Goal: Task Accomplishment & Management: Manage account settings

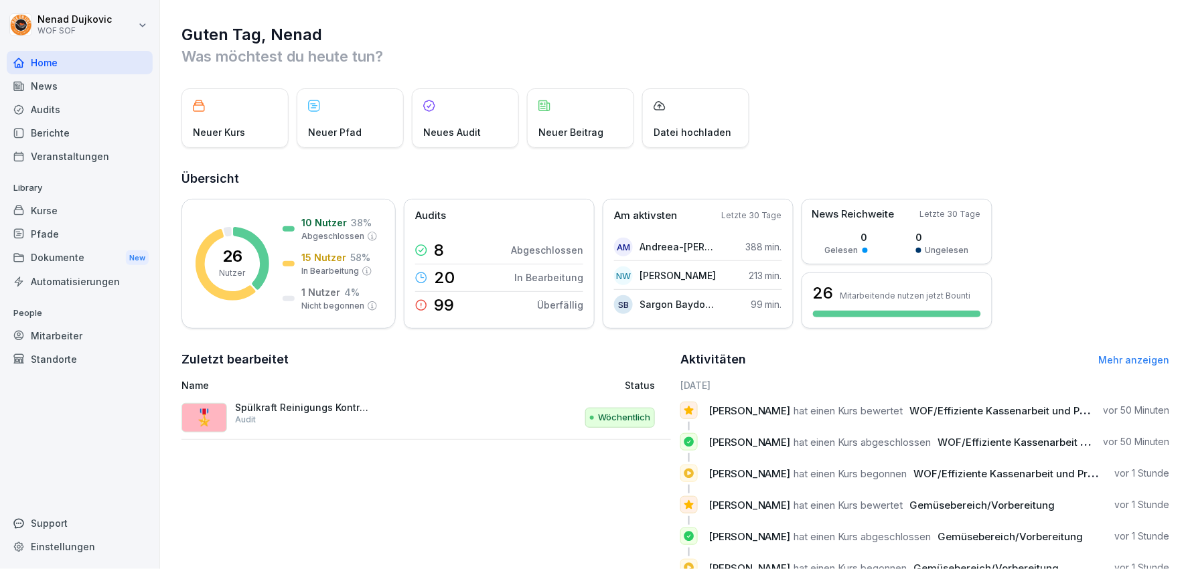
click at [58, 326] on div "Mitarbeiter" at bounding box center [80, 335] width 146 height 23
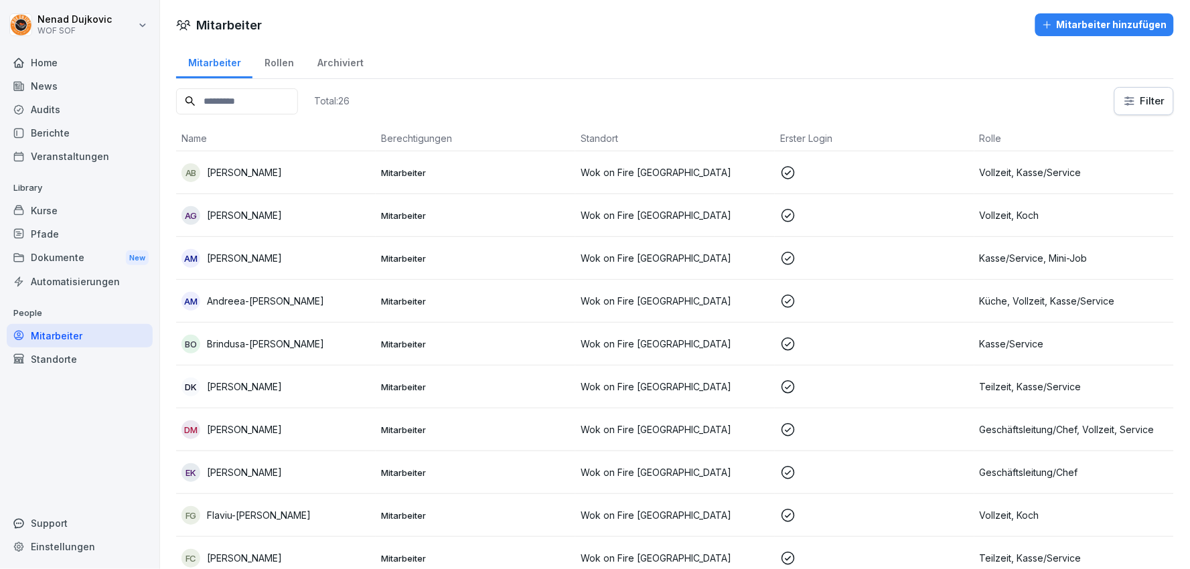
click at [232, 96] on input at bounding box center [237, 101] width 122 height 26
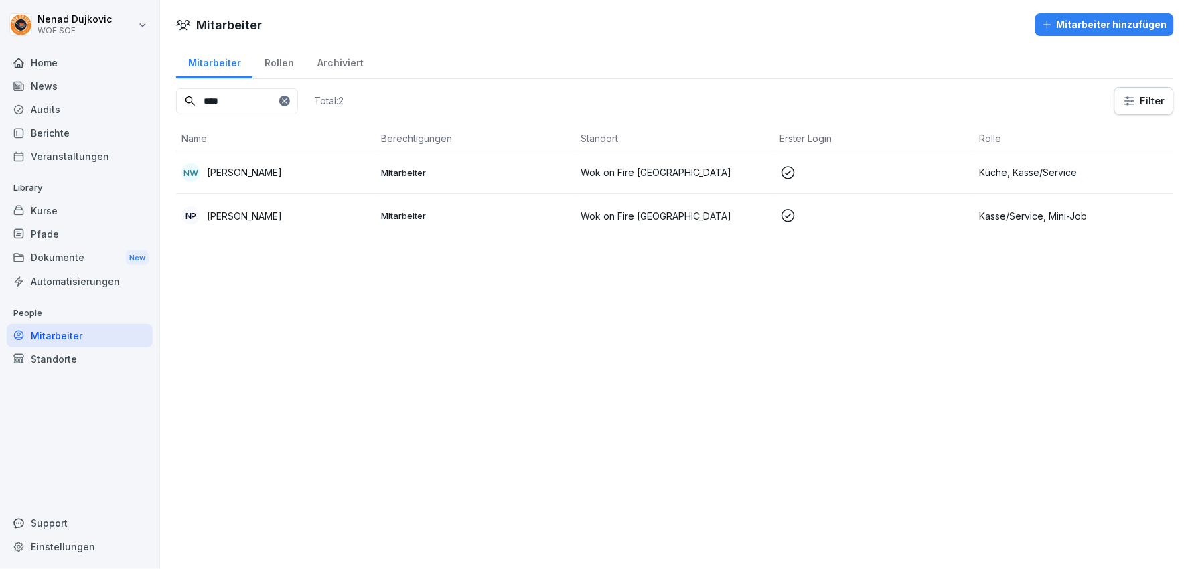
type input "****"
click at [323, 178] on div "NW Niko Branko Wellhäuser" at bounding box center [275, 172] width 189 height 19
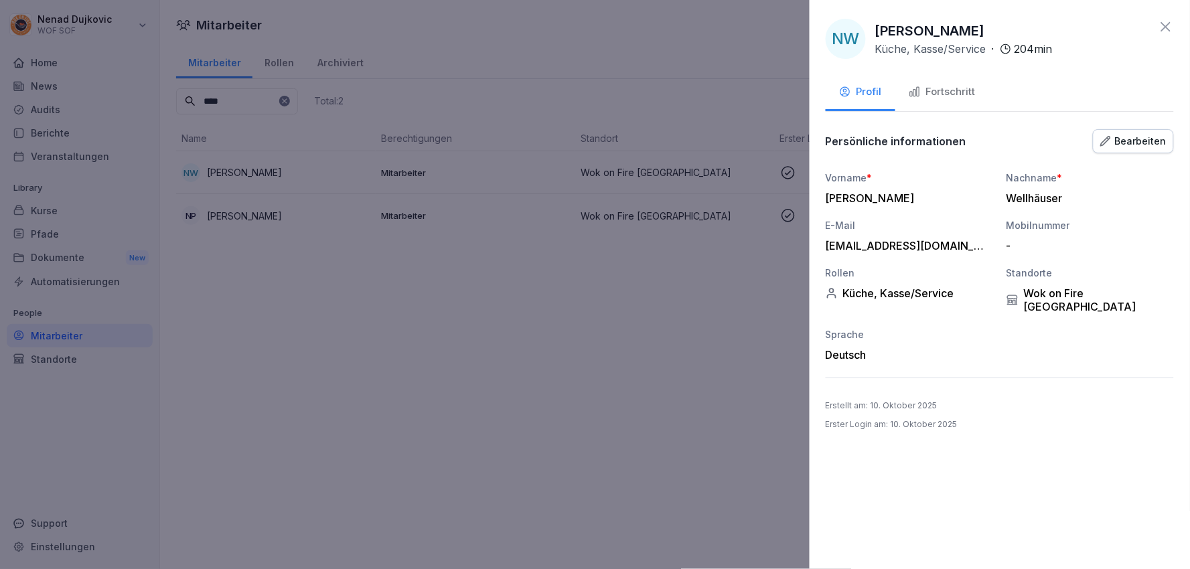
click at [938, 88] on div "Fortschritt" at bounding box center [942, 91] width 67 height 15
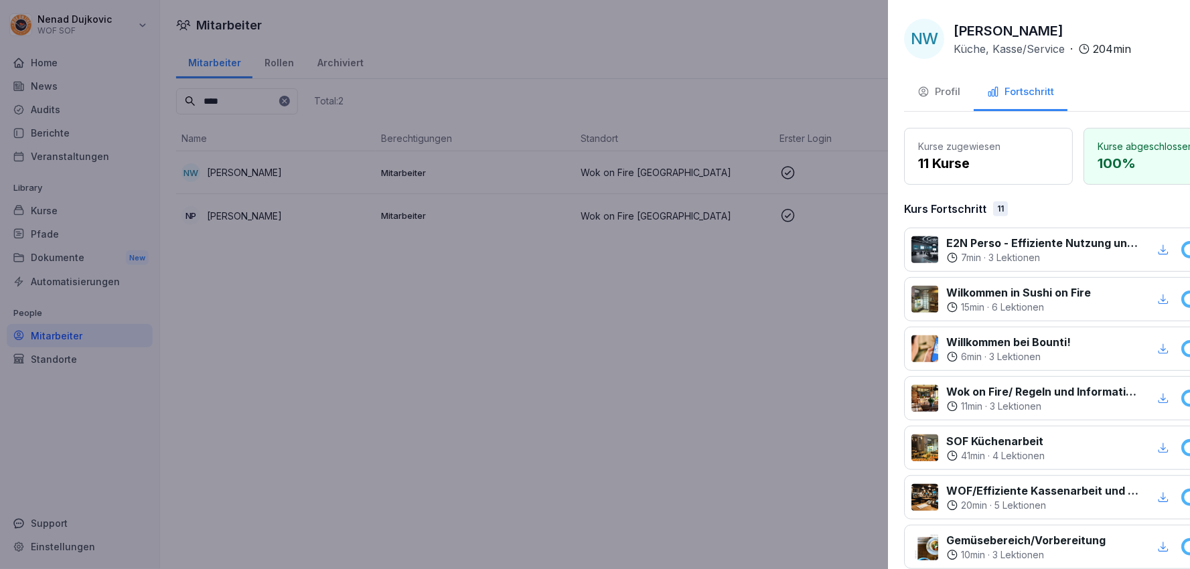
click at [674, 307] on div at bounding box center [595, 284] width 1190 height 569
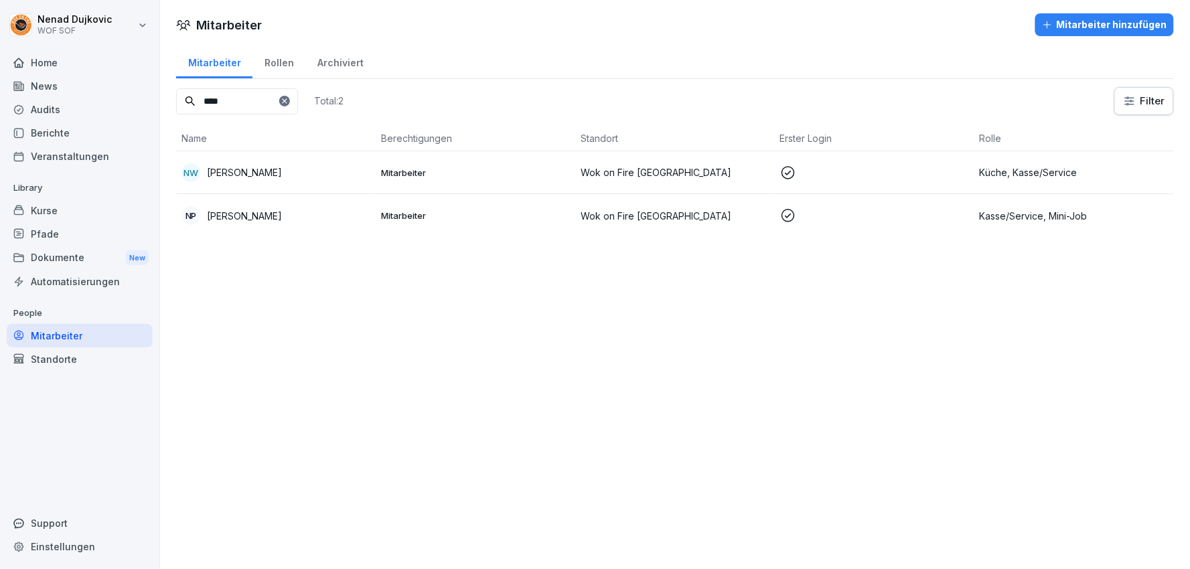
click at [54, 124] on div "Berichte" at bounding box center [80, 132] width 146 height 23
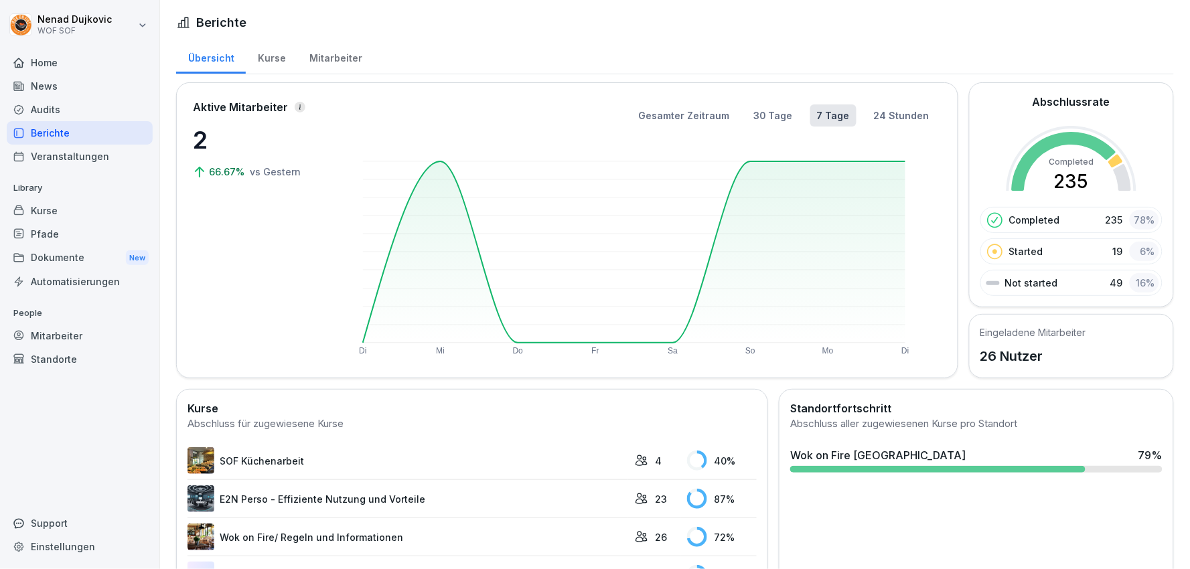
click at [65, 52] on div "Home" at bounding box center [80, 62] width 146 height 23
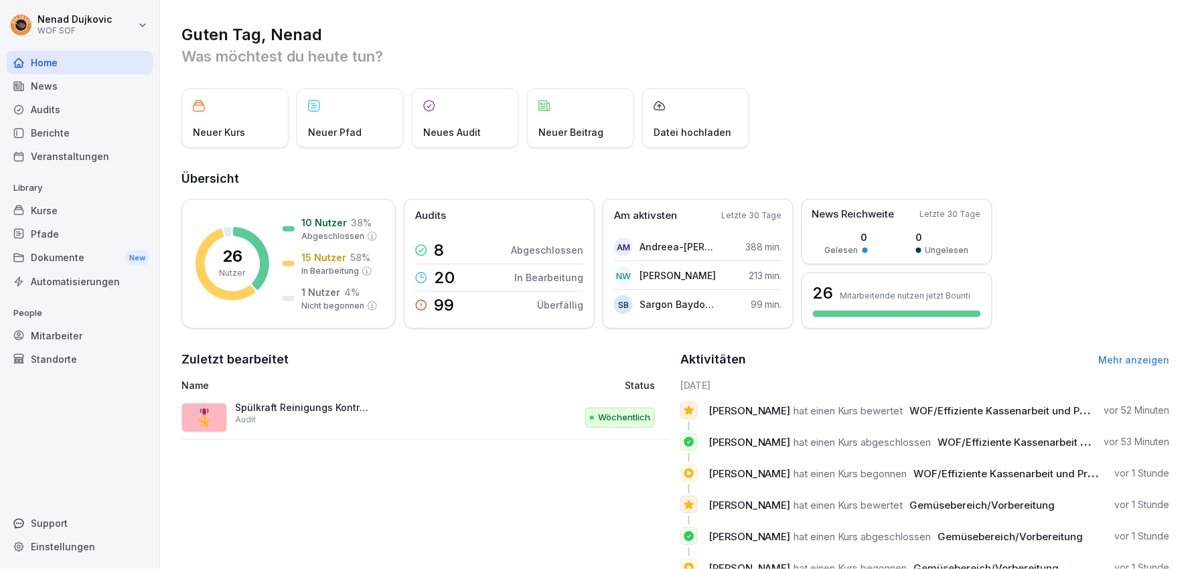
click at [601, 406] on div "Wöchentlich" at bounding box center [578, 418] width 153 height 32
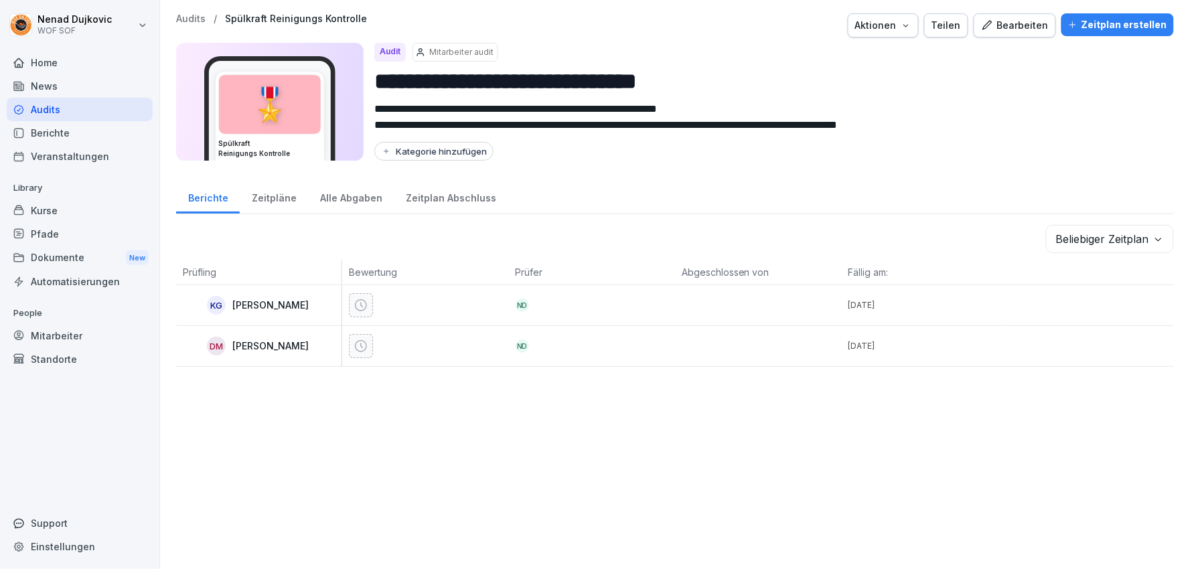
click at [1003, 17] on button "Bearbeiten" at bounding box center [1015, 25] width 82 height 24
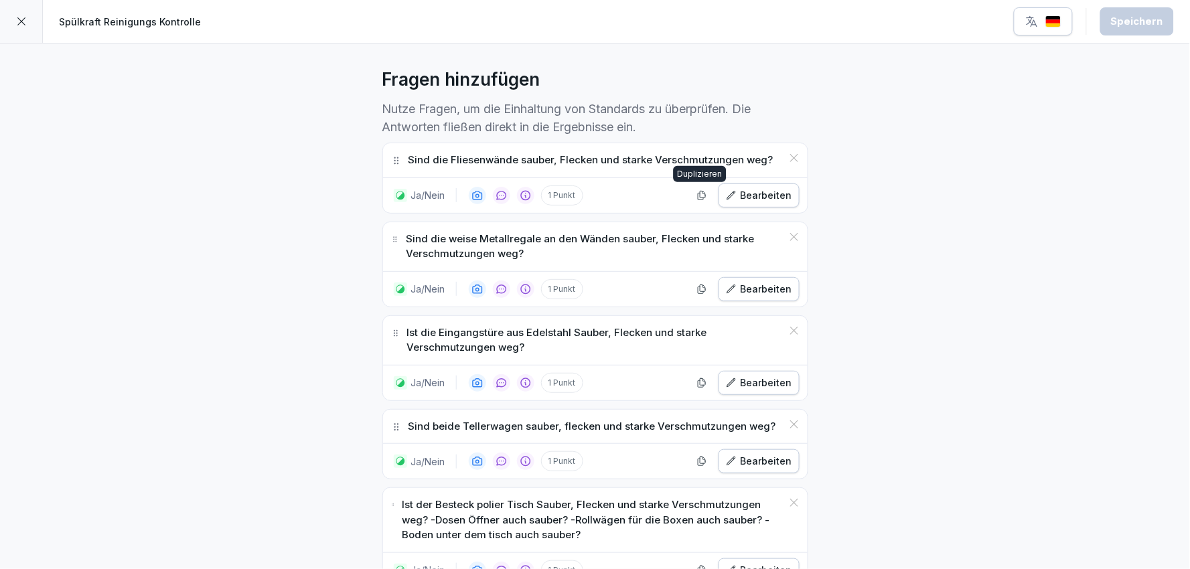
scroll to position [356, 0]
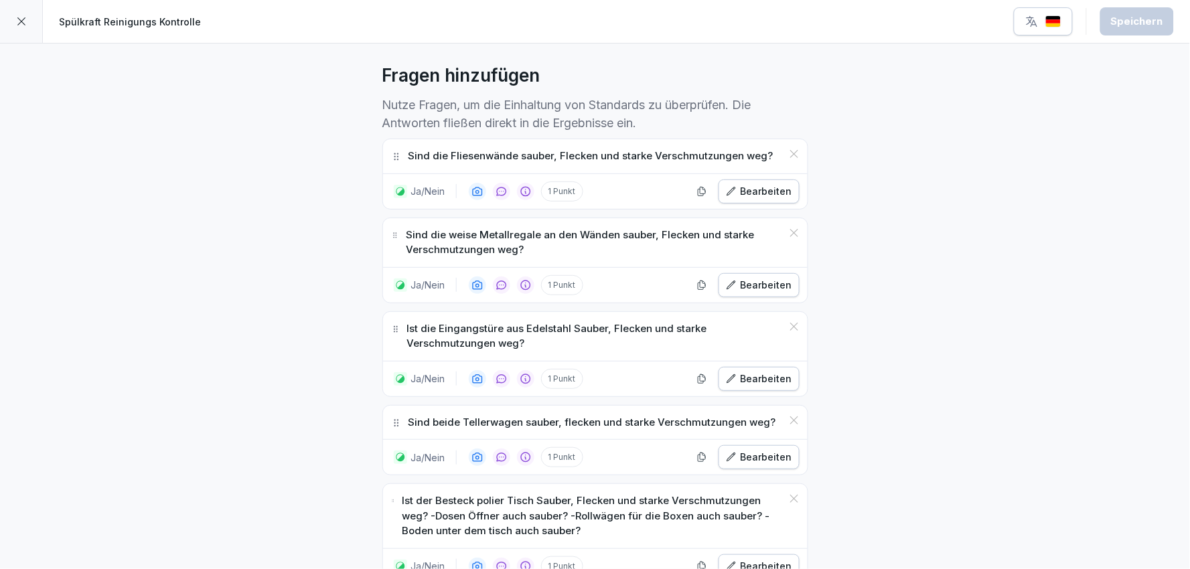
click at [743, 377] on div "Bearbeiten" at bounding box center [759, 379] width 66 height 15
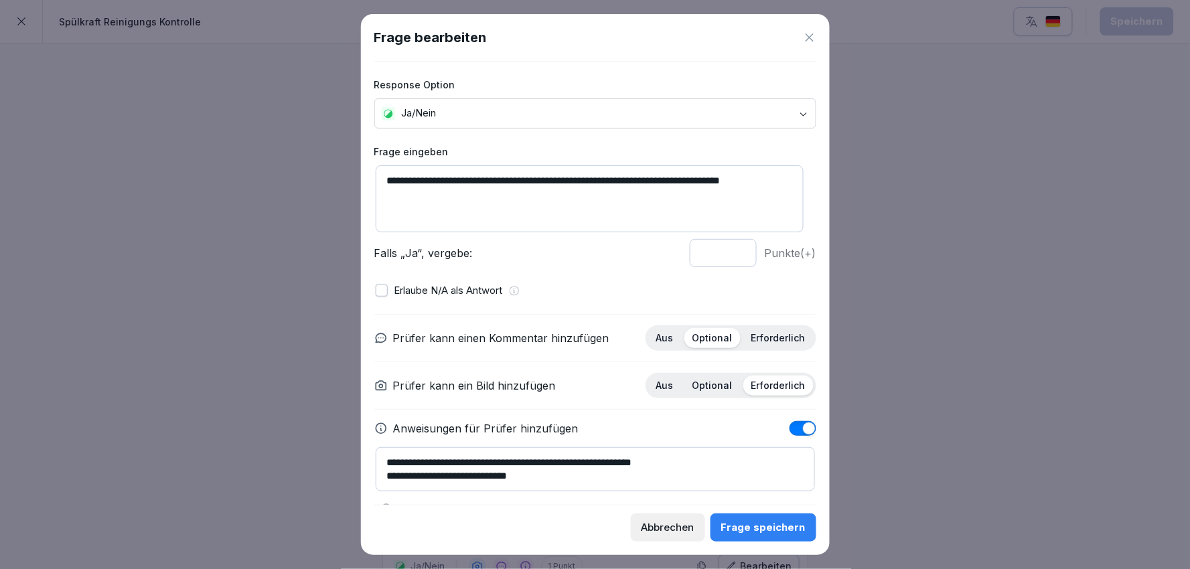
click at [467, 181] on textarea "**********" at bounding box center [590, 198] width 428 height 67
click at [471, 182] on textarea "**********" at bounding box center [590, 198] width 428 height 67
type textarea "**********"
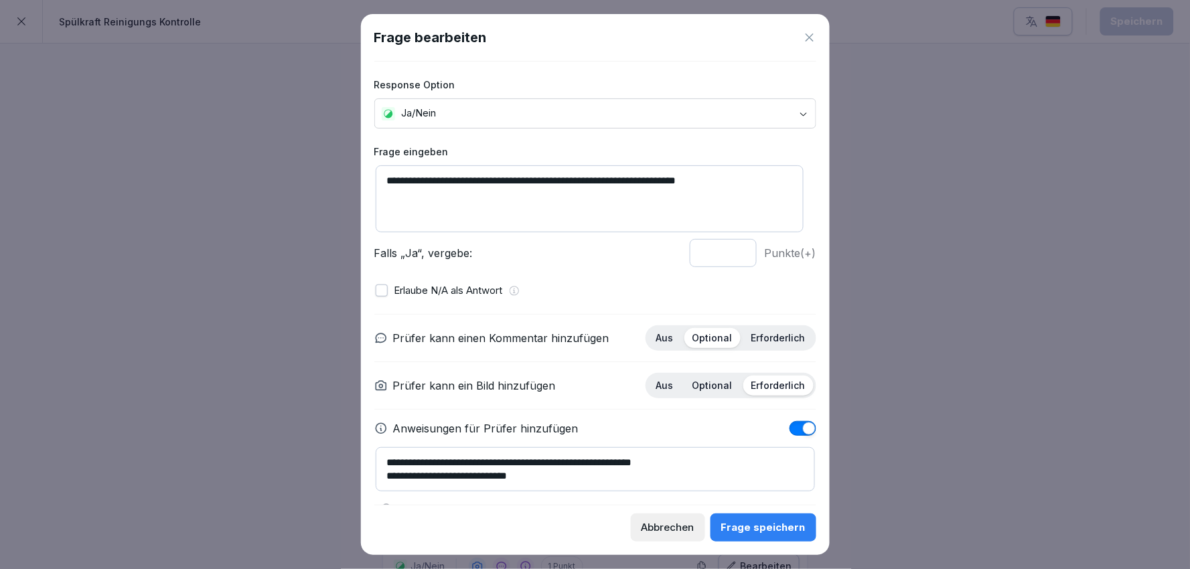
click at [747, 526] on div "Frage speichern" at bounding box center [763, 527] width 84 height 15
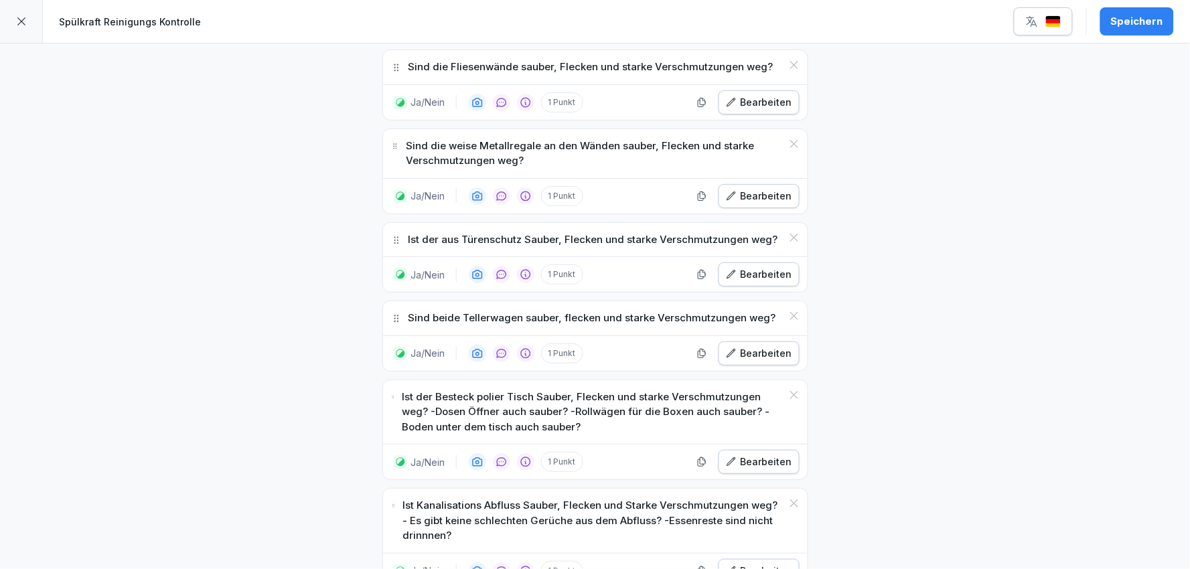
scroll to position [447, 0]
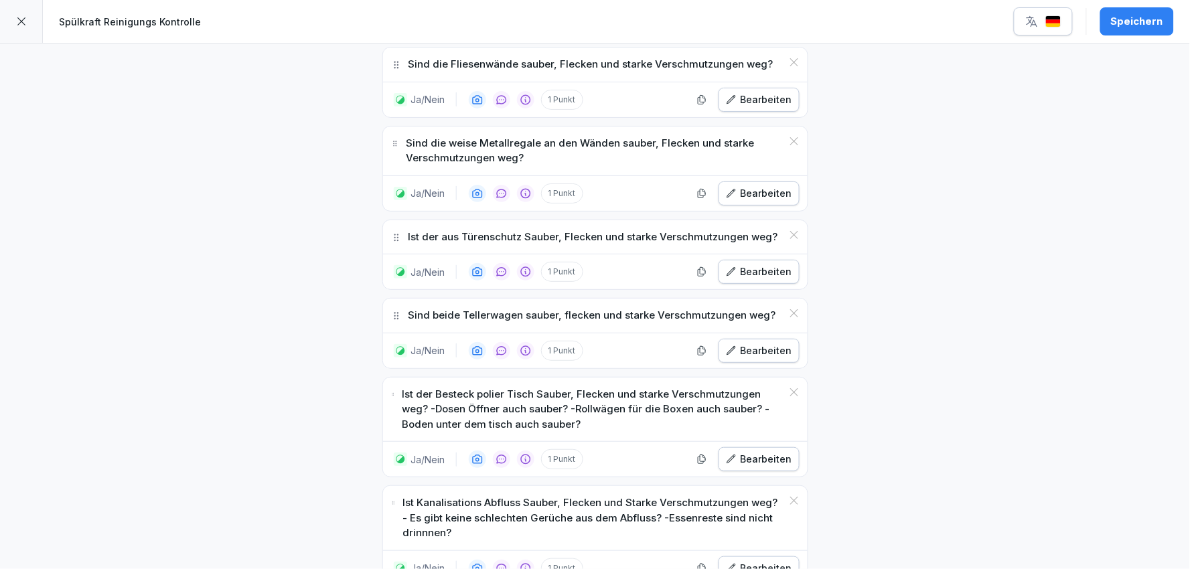
click at [755, 453] on div "Bearbeiten" at bounding box center [759, 459] width 66 height 15
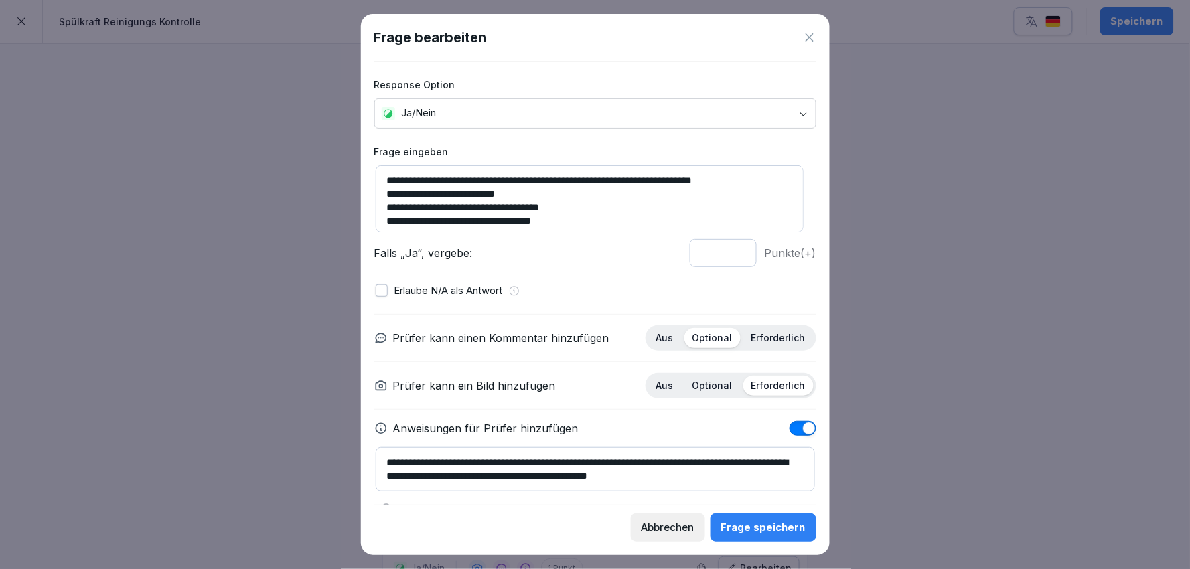
click at [443, 174] on textarea "**********" at bounding box center [590, 198] width 428 height 67
click at [616, 219] on textarea "**********" at bounding box center [590, 198] width 428 height 67
click at [798, 524] on div "Frage speichern" at bounding box center [763, 527] width 84 height 15
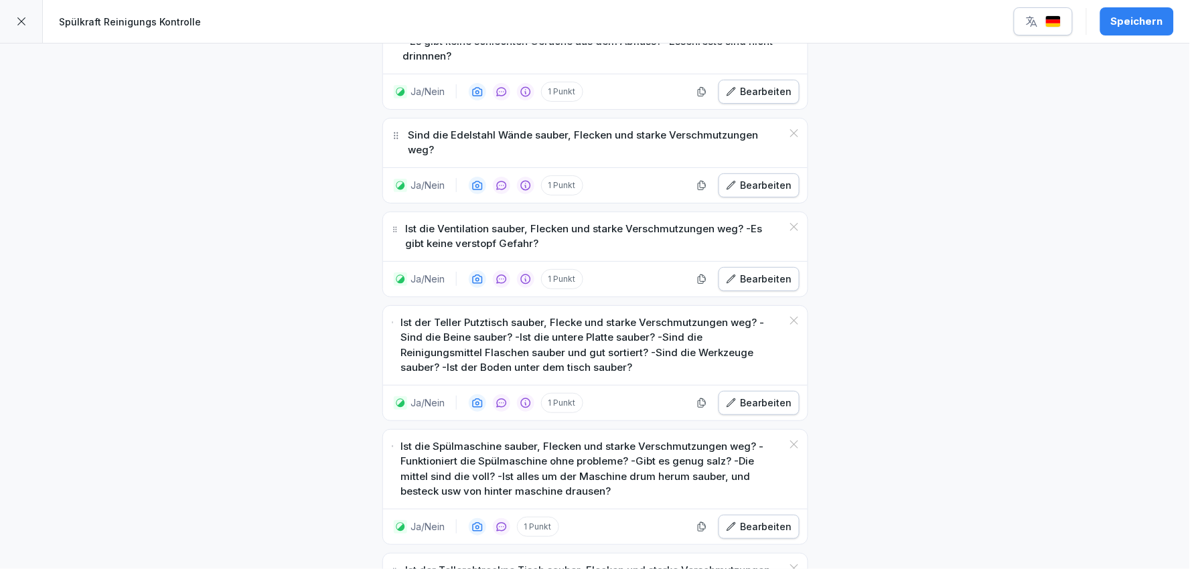
scroll to position [939, 0]
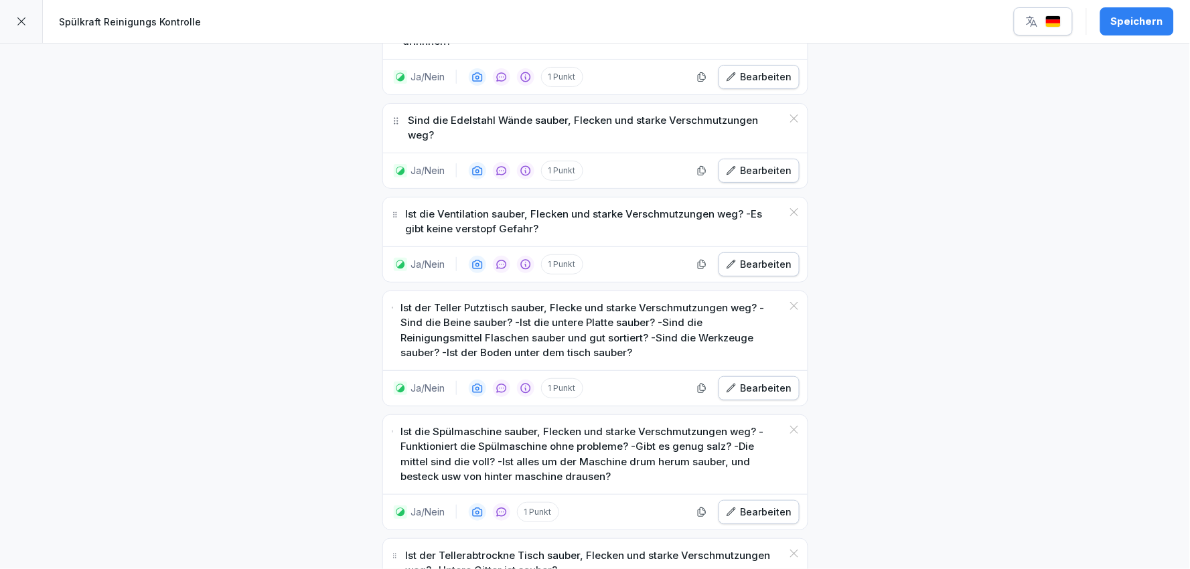
click at [733, 381] on div "Bearbeiten" at bounding box center [759, 388] width 66 height 15
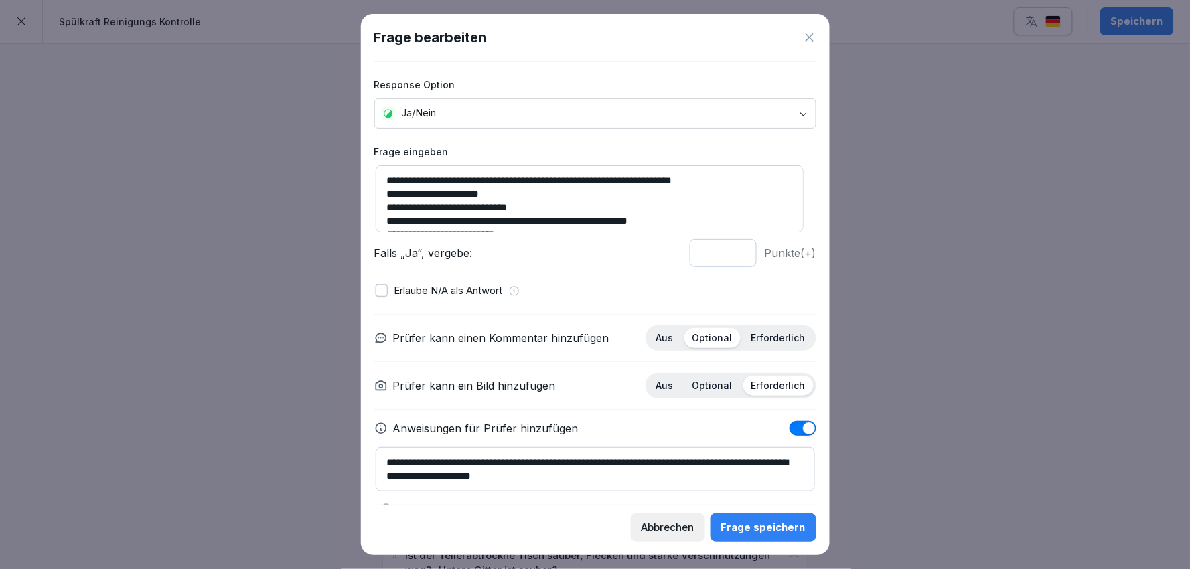
click at [477, 177] on textarea "**********" at bounding box center [590, 198] width 428 height 67
click at [584, 188] on textarea "**********" at bounding box center [590, 198] width 428 height 67
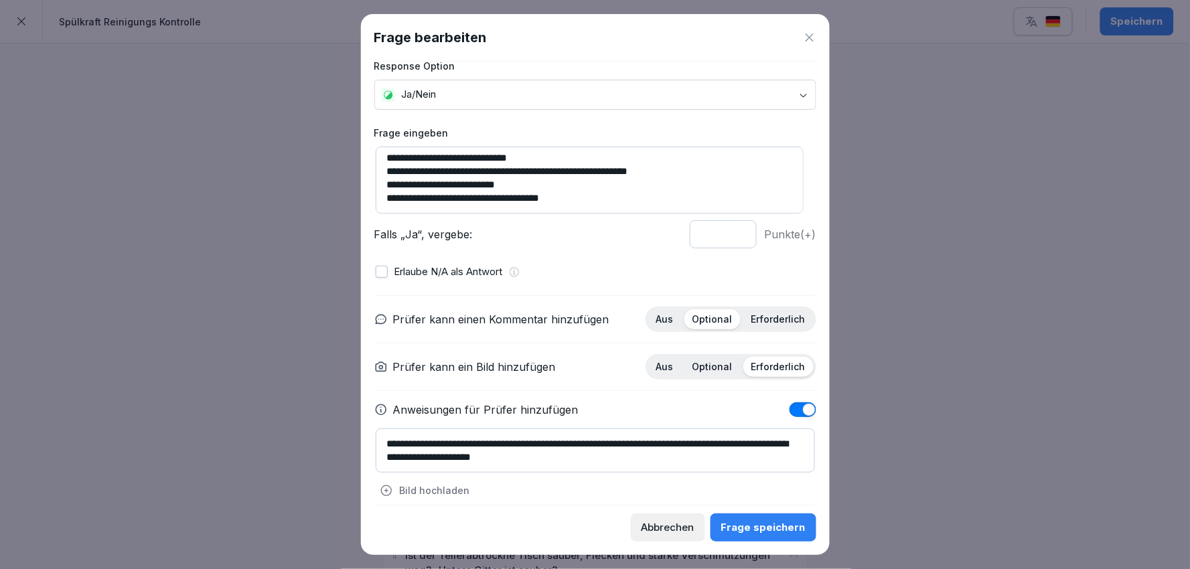
scroll to position [32, 0]
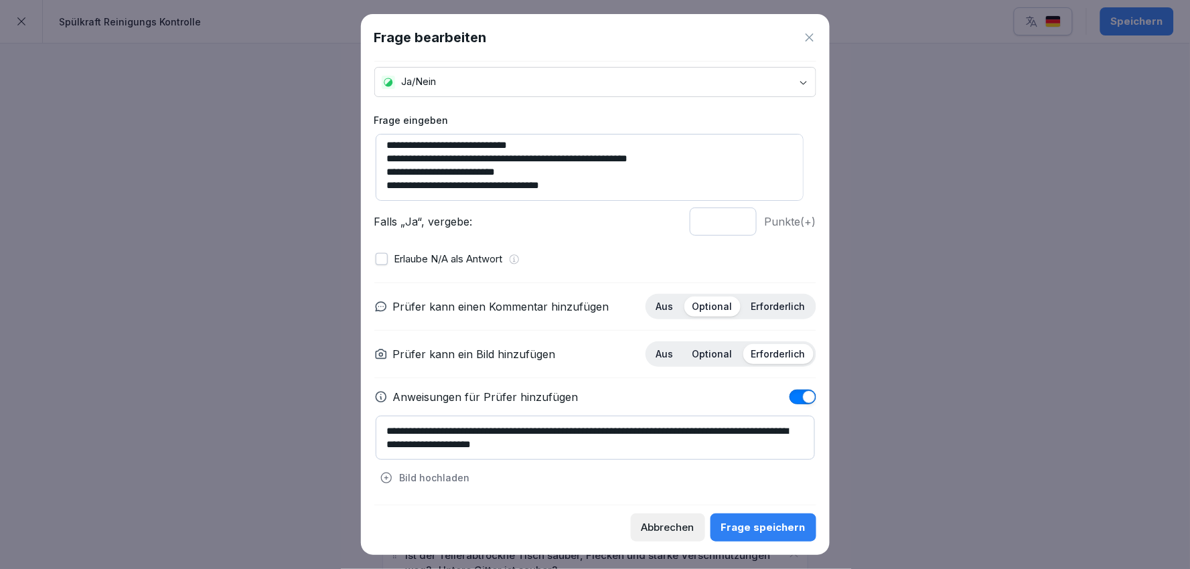
type textarea "**********"
click at [778, 530] on div "Frage speichern" at bounding box center [763, 527] width 84 height 15
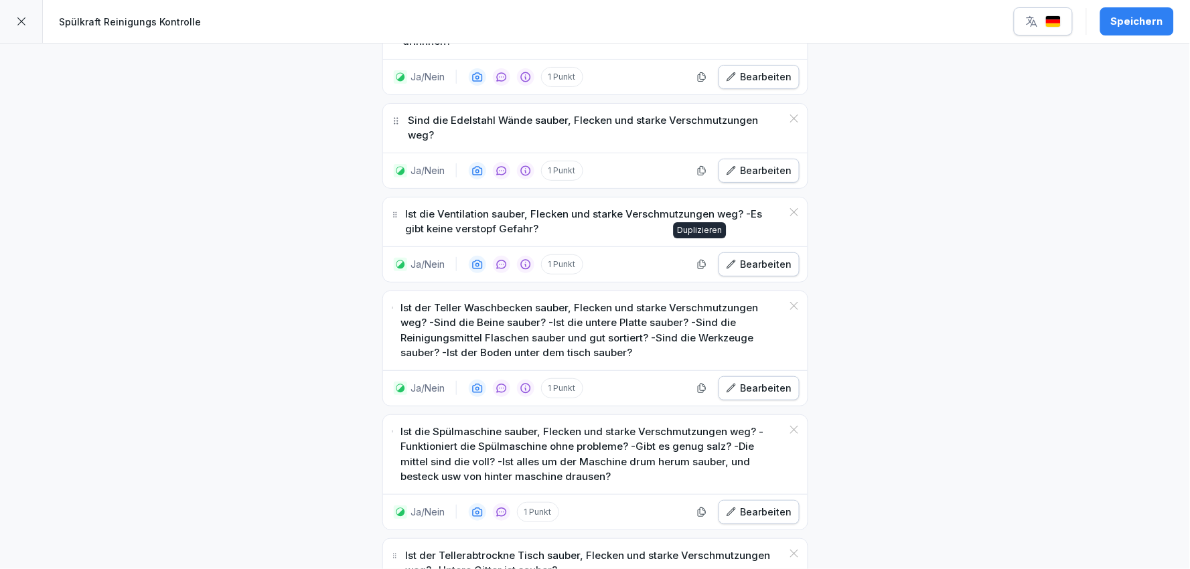
click at [745, 257] on div "Bearbeiten" at bounding box center [759, 264] width 66 height 15
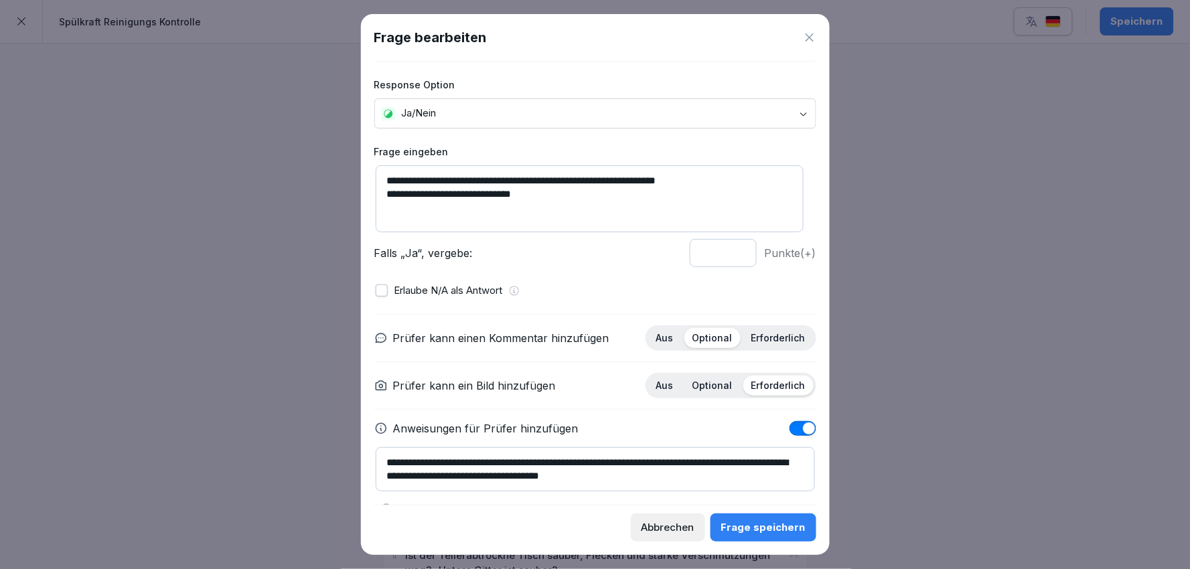
click at [654, 536] on button "Abbrechen" at bounding box center [668, 528] width 74 height 28
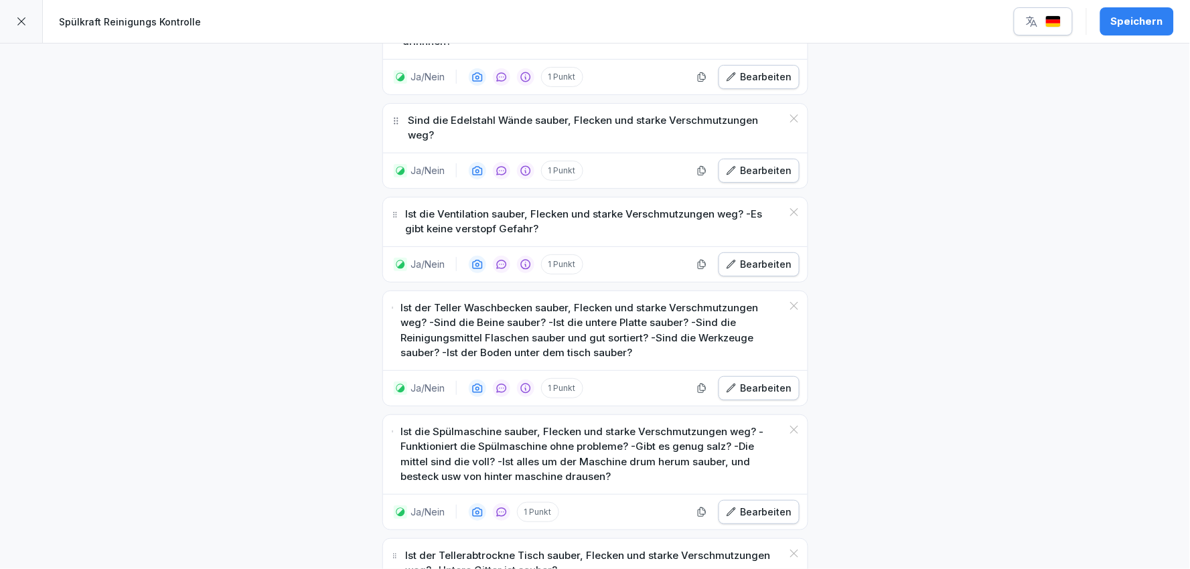
click at [763, 381] on div "Bearbeiten" at bounding box center [759, 388] width 66 height 15
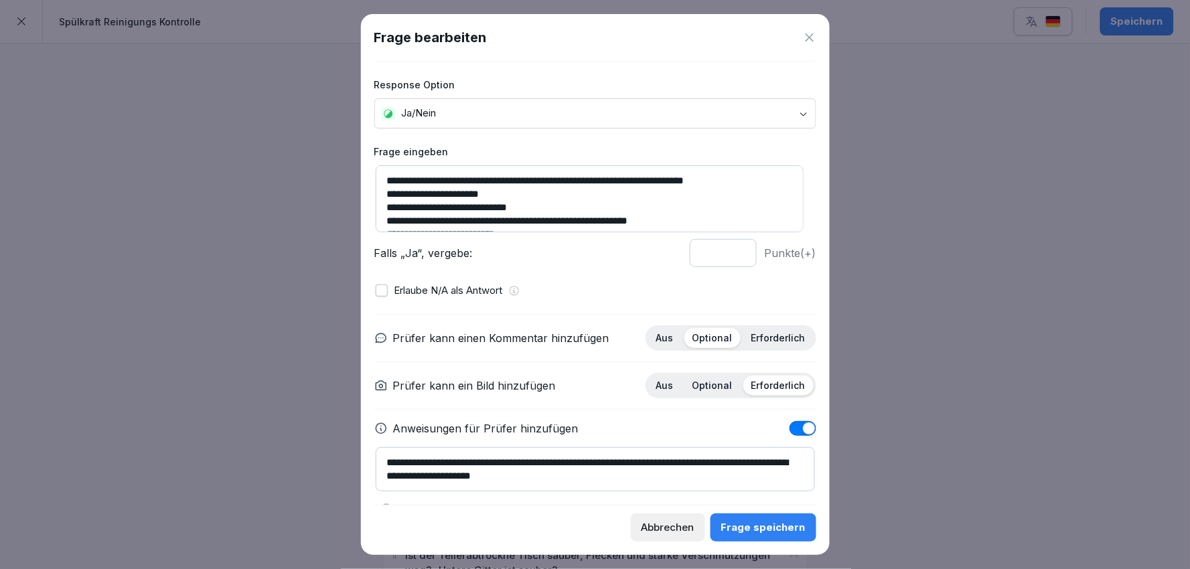
click at [563, 469] on textarea "**********" at bounding box center [595, 469] width 439 height 44
type textarea "**********"
click at [774, 520] on div "Frage speichern" at bounding box center [763, 527] width 84 height 15
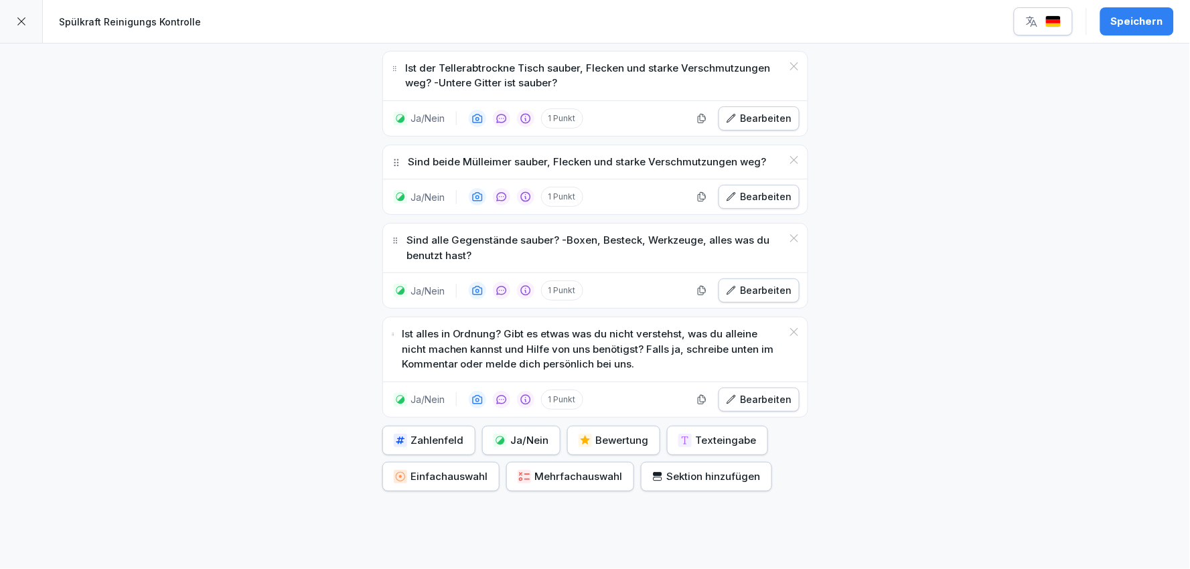
scroll to position [1428, 0]
click at [1132, 32] on button "Speichern" at bounding box center [1137, 21] width 74 height 28
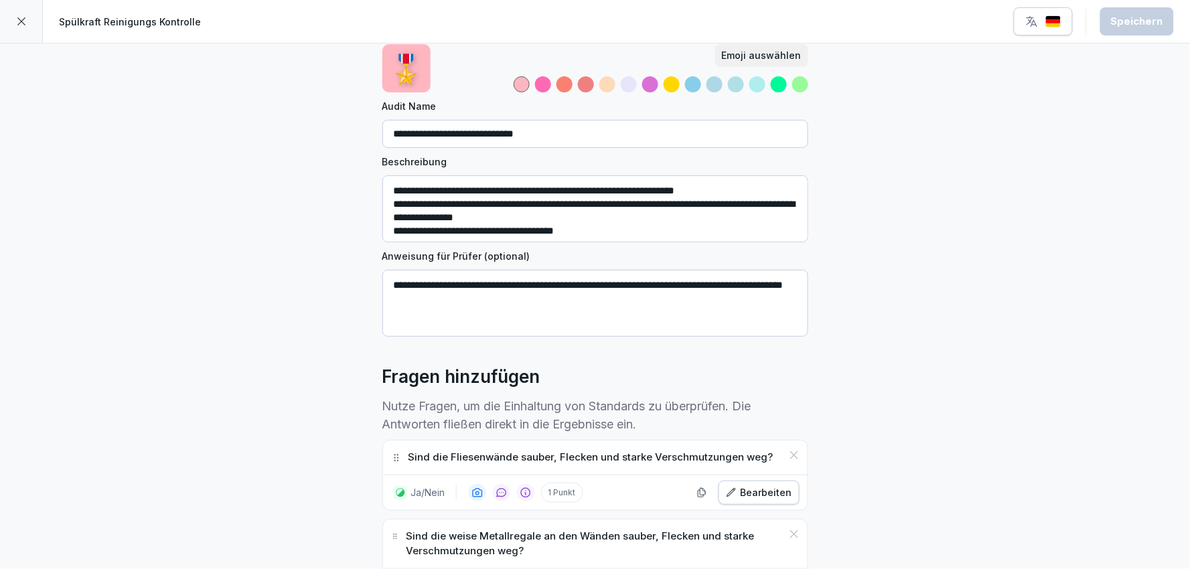
scroll to position [0, 0]
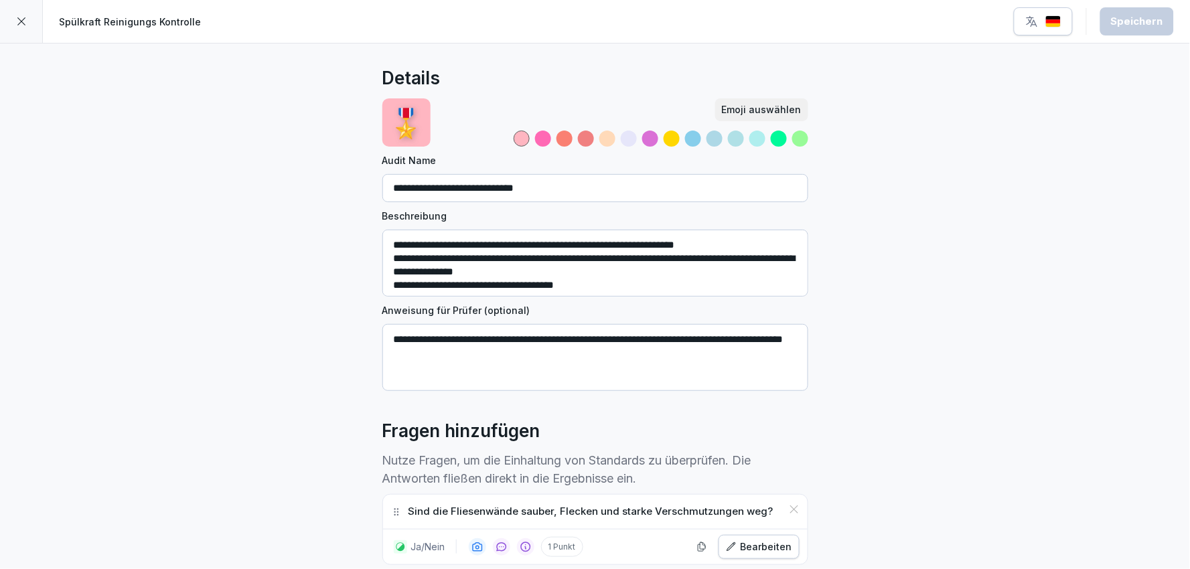
click at [758, 110] on div "Emoji auswählen" at bounding box center [762, 109] width 80 height 15
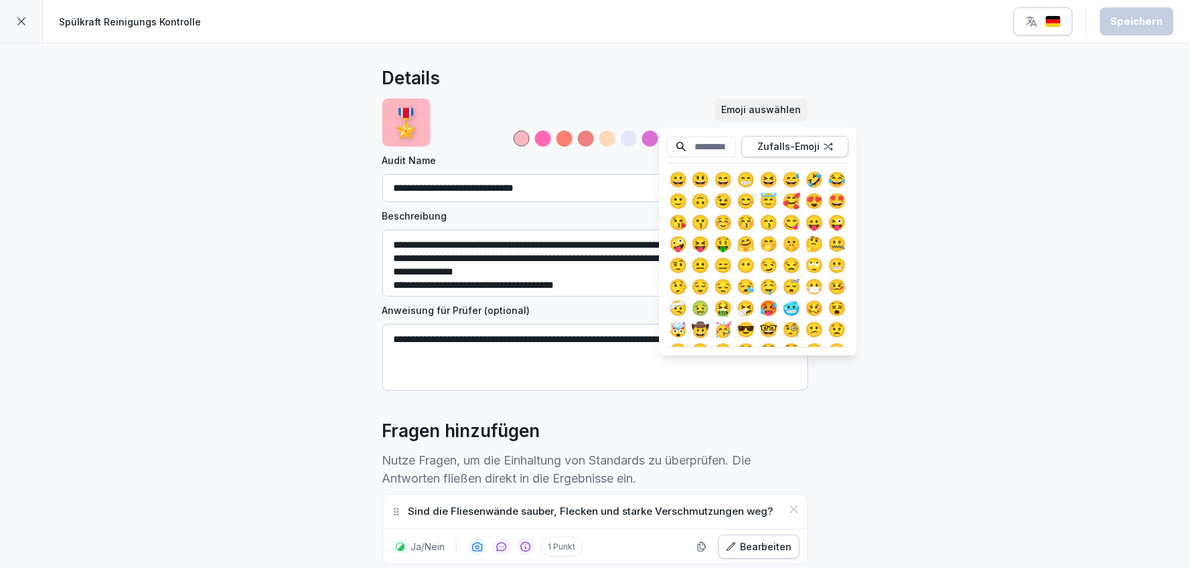
click at [698, 177] on div "😃" at bounding box center [700, 179] width 21 height 21
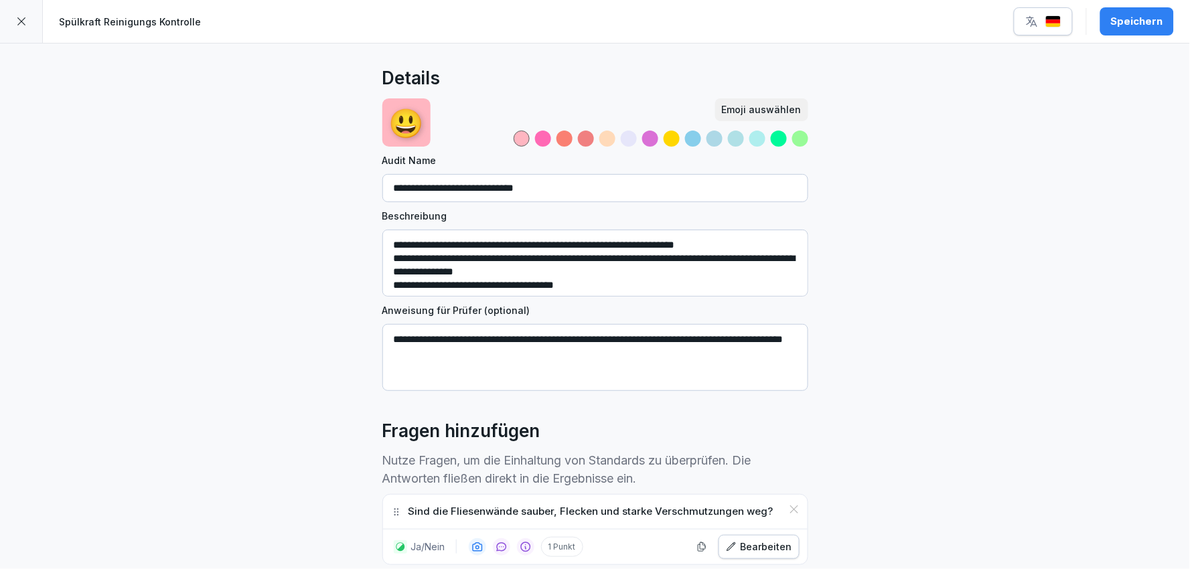
click at [1134, 19] on div "Speichern" at bounding box center [1137, 21] width 52 height 15
click at [23, 27] on div at bounding box center [21, 21] width 43 height 43
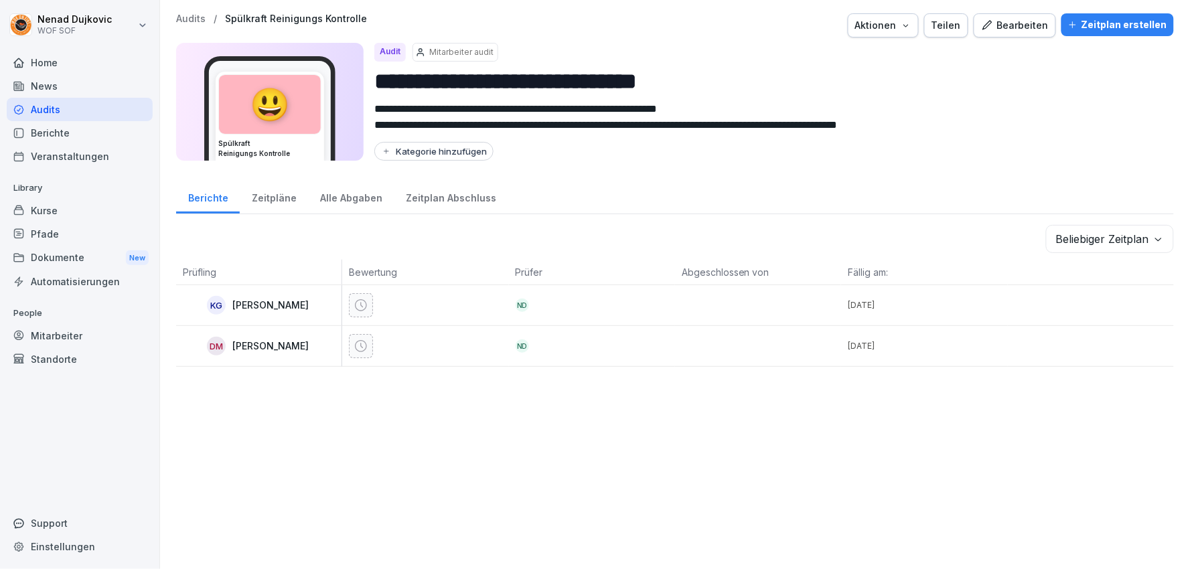
click at [1021, 25] on div "Bearbeiten" at bounding box center [1015, 25] width 68 height 15
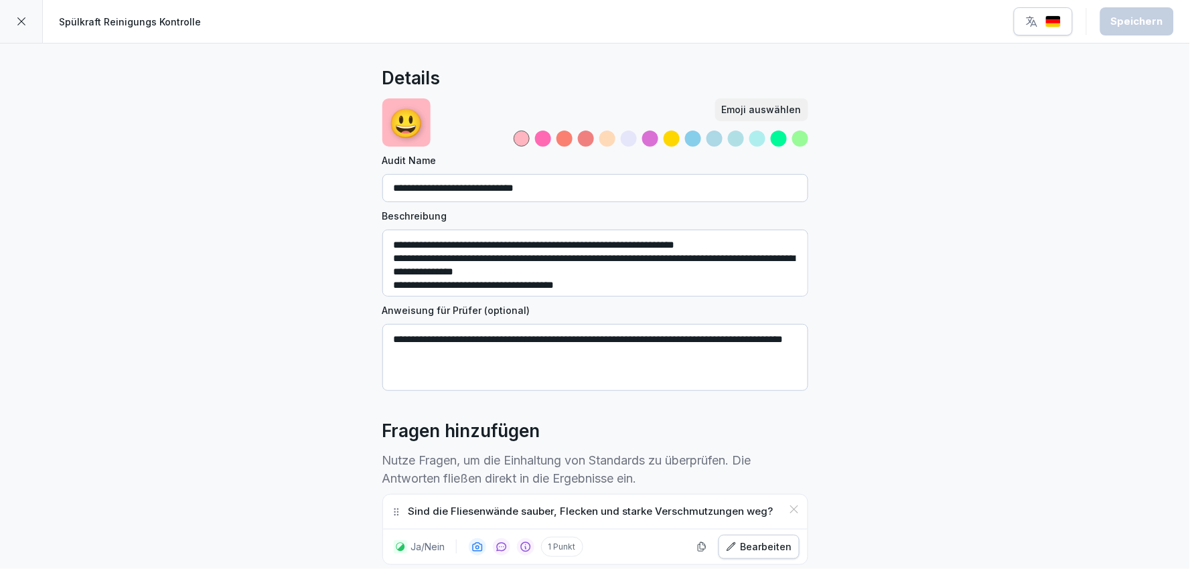
click at [31, 42] on div at bounding box center [21, 21] width 43 height 43
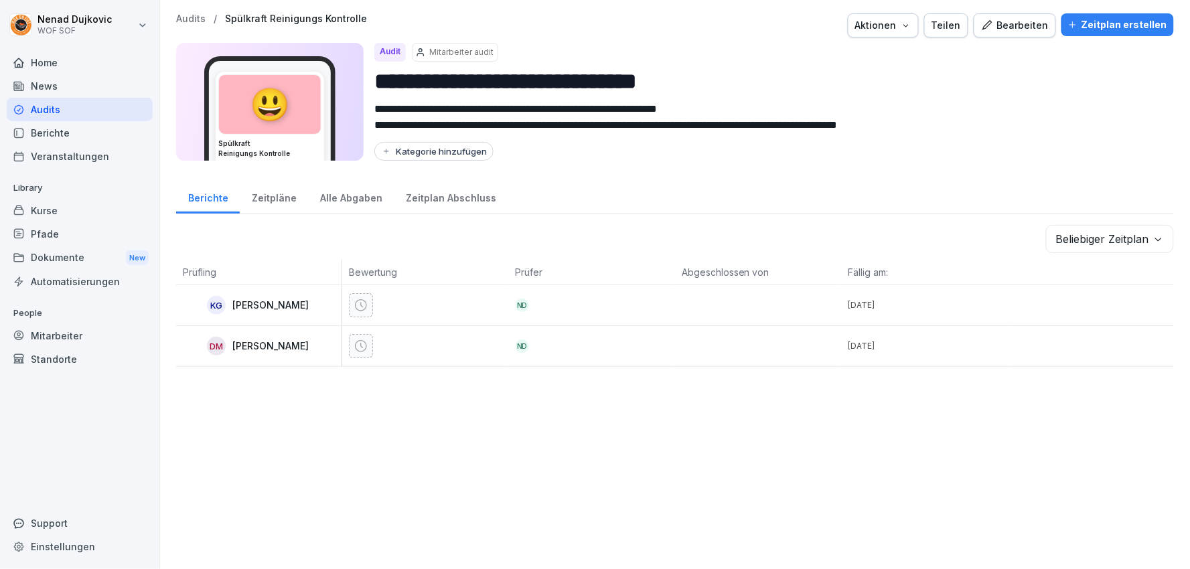
click at [1122, 29] on div "Zeitplan erstellen" at bounding box center [1117, 24] width 99 height 15
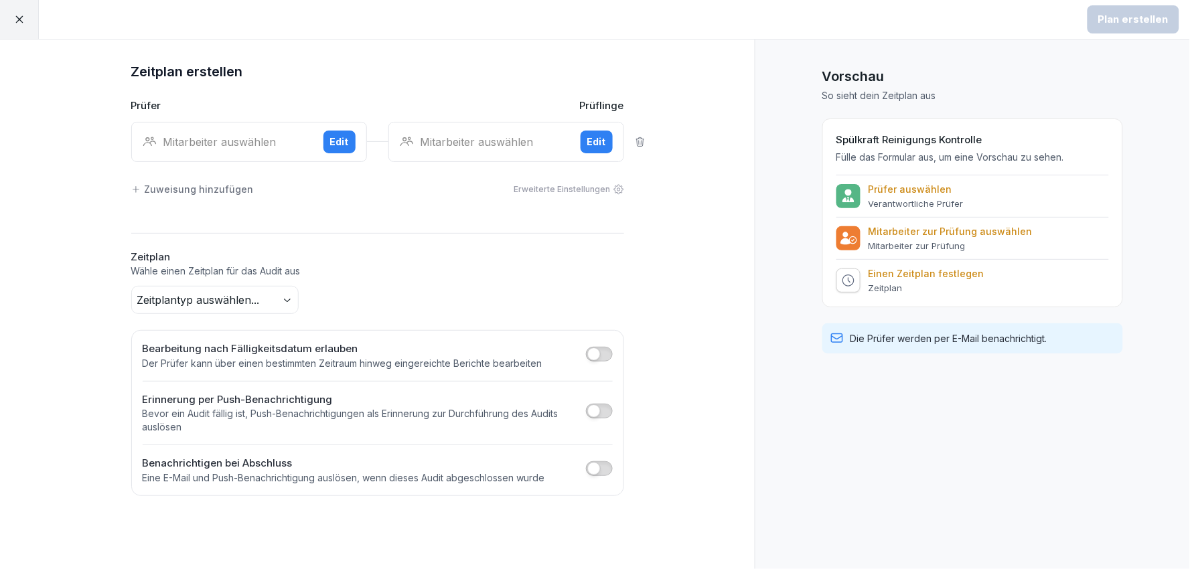
click at [8, 18] on div at bounding box center [19, 19] width 39 height 39
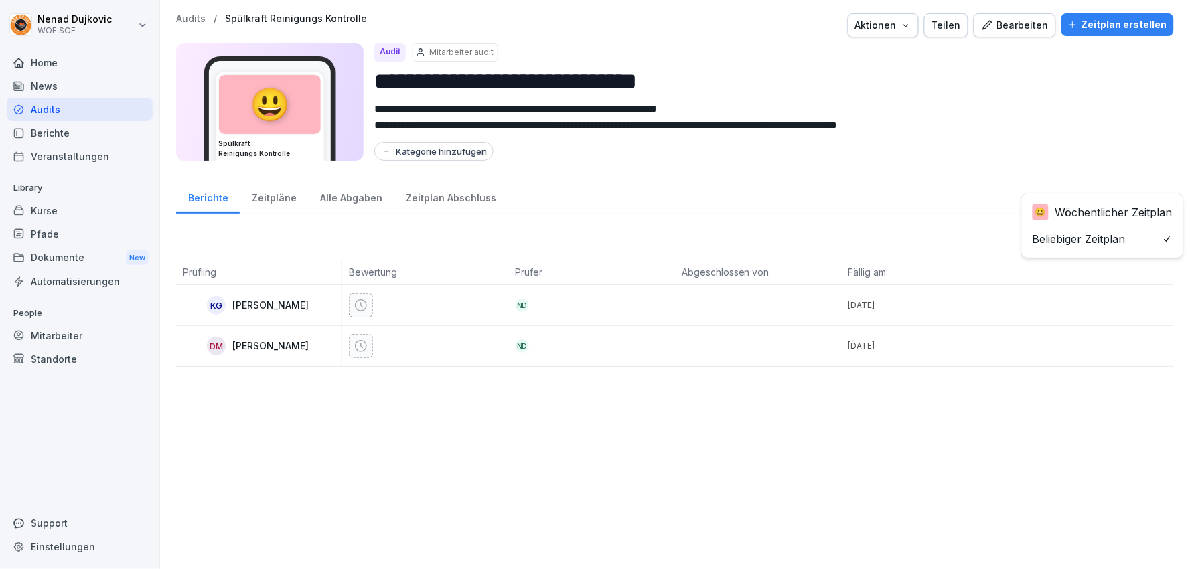
click at [1081, 234] on body "**********" at bounding box center [595, 284] width 1190 height 569
click at [1059, 230] on body "**********" at bounding box center [595, 284] width 1190 height 569
click at [322, 192] on div "Alle Abgaben" at bounding box center [351, 196] width 86 height 34
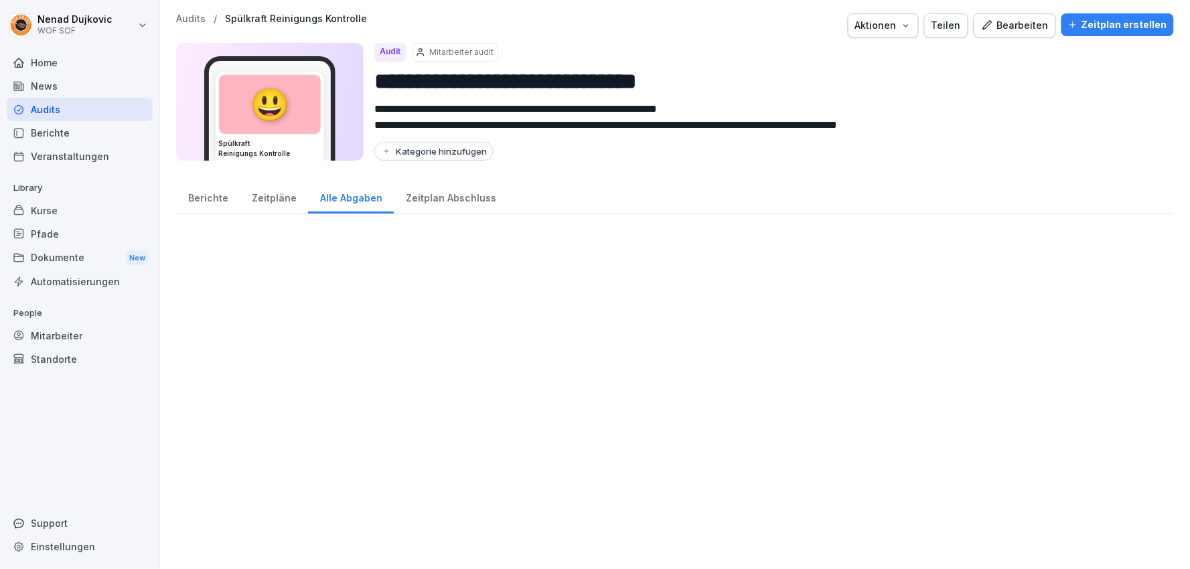
click at [266, 200] on div "Zeitpläne" at bounding box center [274, 196] width 68 height 34
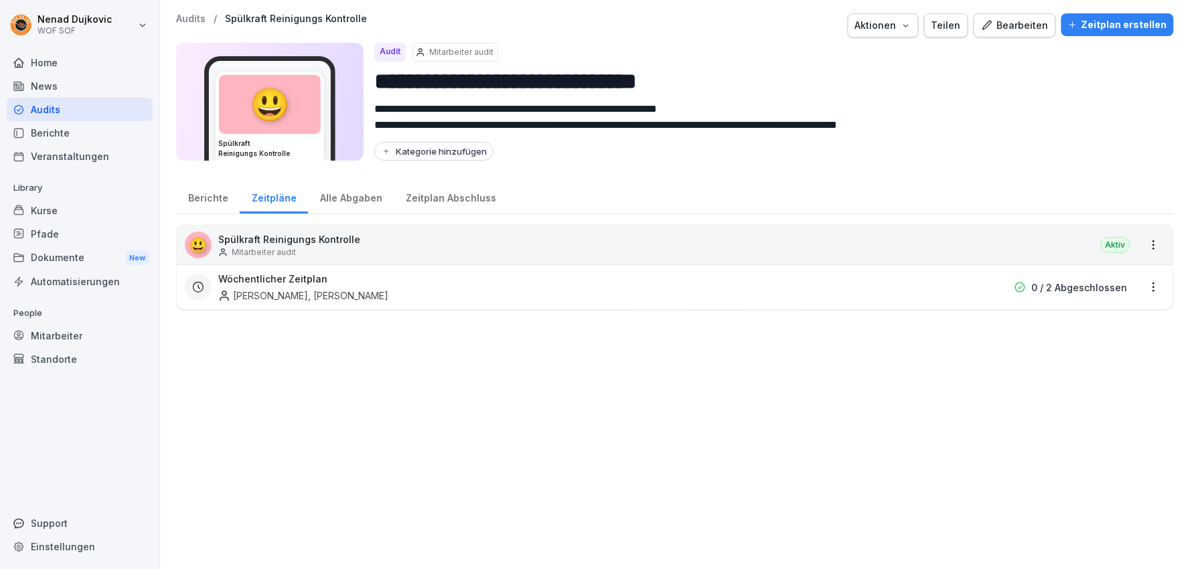
click at [1141, 279] on html "**********" at bounding box center [595, 284] width 1190 height 569
click at [1078, 372] on div "Zeitplan löschen" at bounding box center [1088, 379] width 127 height 22
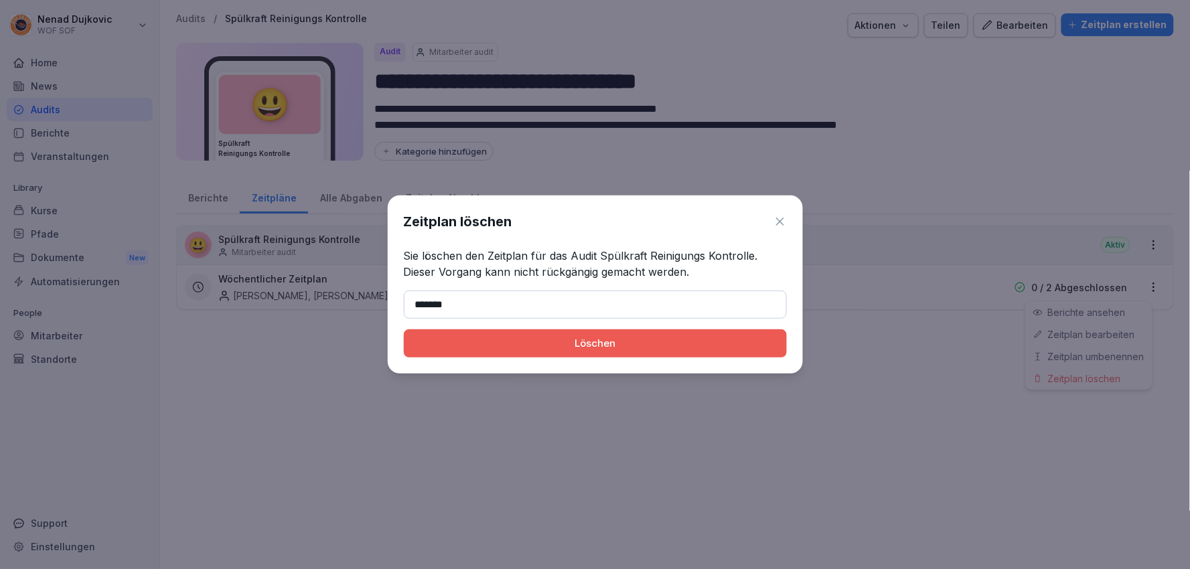
click at [623, 326] on div "Zeitplan löschen Sie löschen den Zeitplan für das Audit Spülkraft Reinigungs Ko…" at bounding box center [595, 285] width 415 height 178
click at [623, 332] on button "Löschen" at bounding box center [595, 343] width 383 height 28
type input "*******"
click at [655, 330] on button "Löschen" at bounding box center [595, 343] width 383 height 28
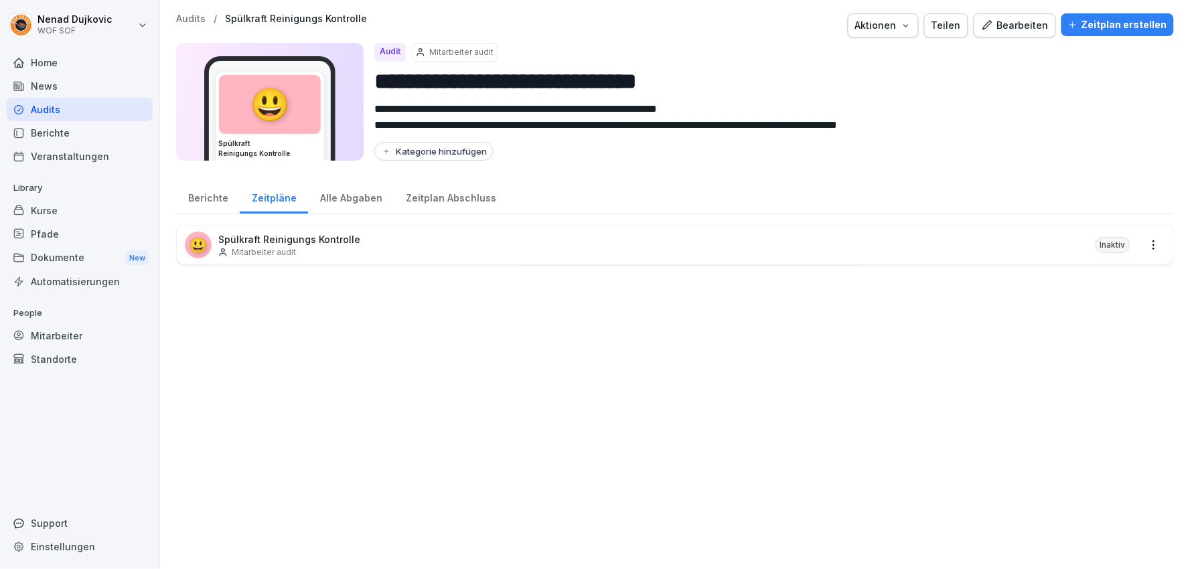
click at [1132, 8] on div "**********" at bounding box center [675, 284] width 1030 height 569
click at [1130, 11] on div "**********" at bounding box center [675, 284] width 1030 height 569
click at [1130, 12] on div "**********" at bounding box center [675, 284] width 1030 height 569
click at [1130, 13] on button "Zeitplan erstellen" at bounding box center [1117, 24] width 113 height 23
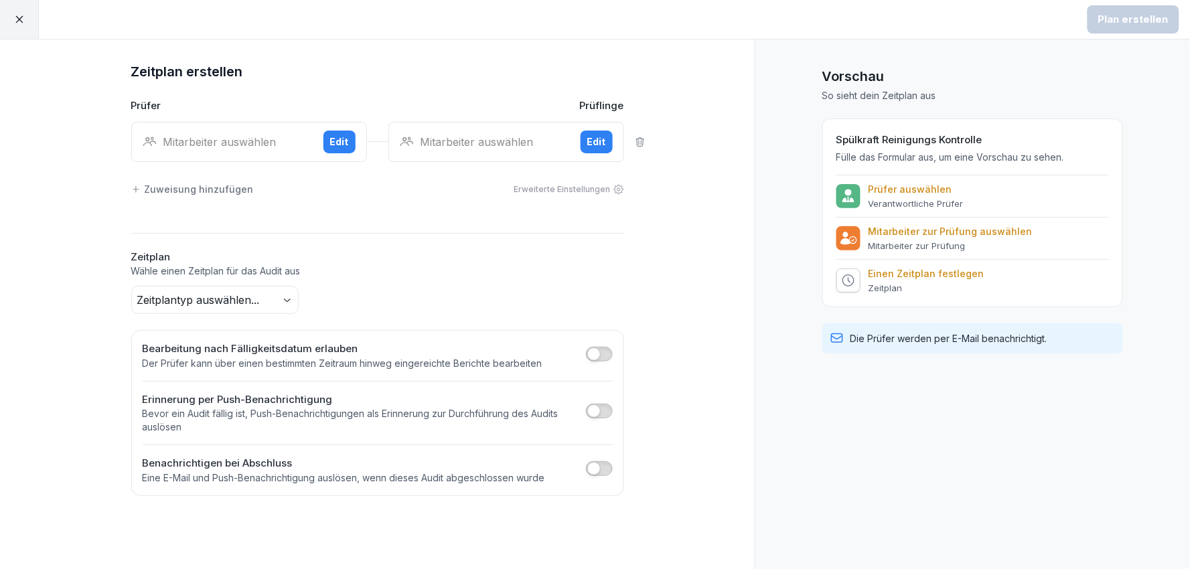
click at [235, 296] on body "Plan erstellen Zeitplan erstellen Prüfer Prüflinge Mitarbeiter auswählen Edit M…" at bounding box center [595, 284] width 1190 height 569
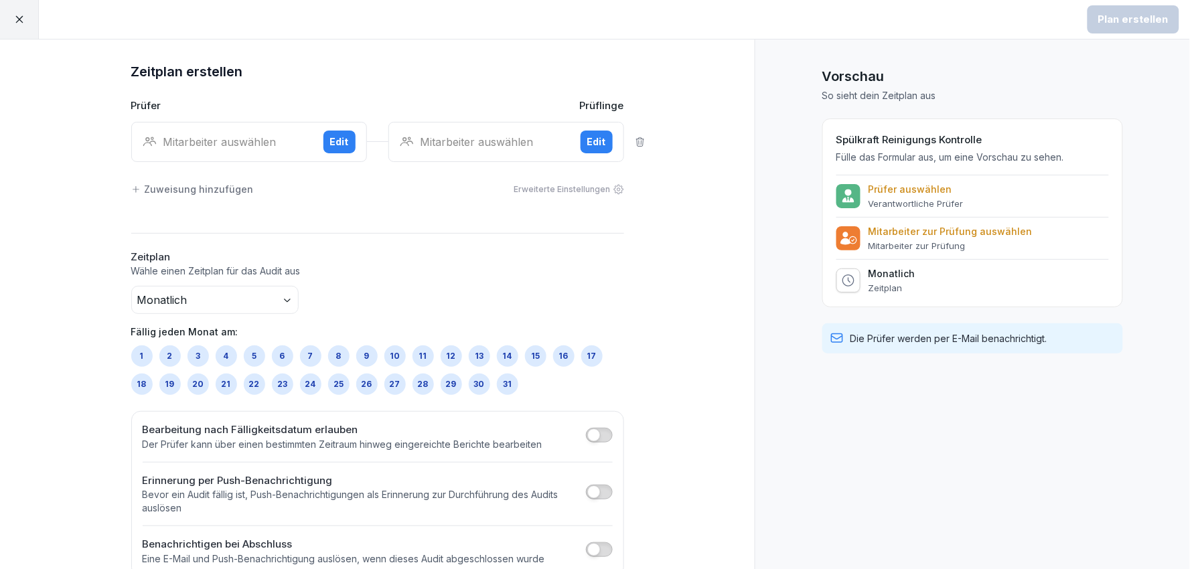
click at [256, 350] on div "5" at bounding box center [254, 356] width 21 height 21
click at [278, 377] on div "23" at bounding box center [282, 384] width 21 height 21
click at [424, 256] on h2 "Zeitplan" at bounding box center [377, 257] width 493 height 15
click at [256, 293] on body "Plan erstellen Zeitplan erstellen Prüfer Prüflinge Mitarbeiter auswählen Edit M…" at bounding box center [595, 284] width 1190 height 569
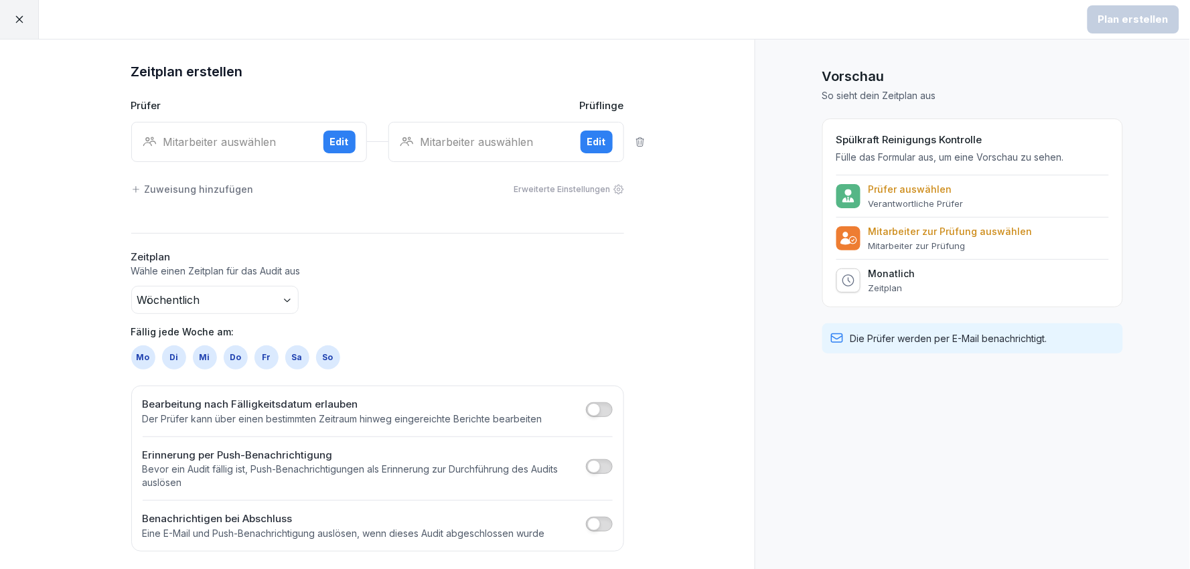
click at [480, 317] on div "Wöchentlich Fällig jede Woche am: Mo Di Mi Do Fr Sa So" at bounding box center [377, 328] width 493 height 84
drag, startPoint x: 224, startPoint y: 350, endPoint x: 349, endPoint y: 364, distance: 125.4
click at [224, 350] on div "Do" at bounding box center [236, 358] width 24 height 24
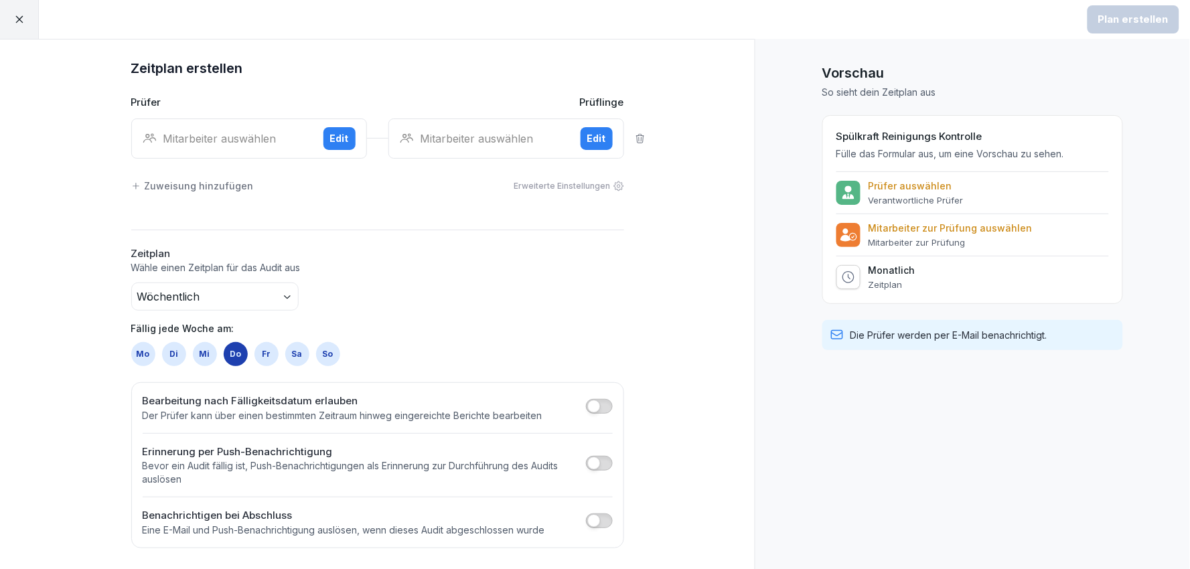
scroll to position [4, 0]
click at [617, 297] on div "Wöchentlich Fällig jede Woche am: Mo Di Mi Do Fr Sa So" at bounding box center [377, 324] width 493 height 84
click at [593, 131] on div "Edit" at bounding box center [596, 138] width 19 height 15
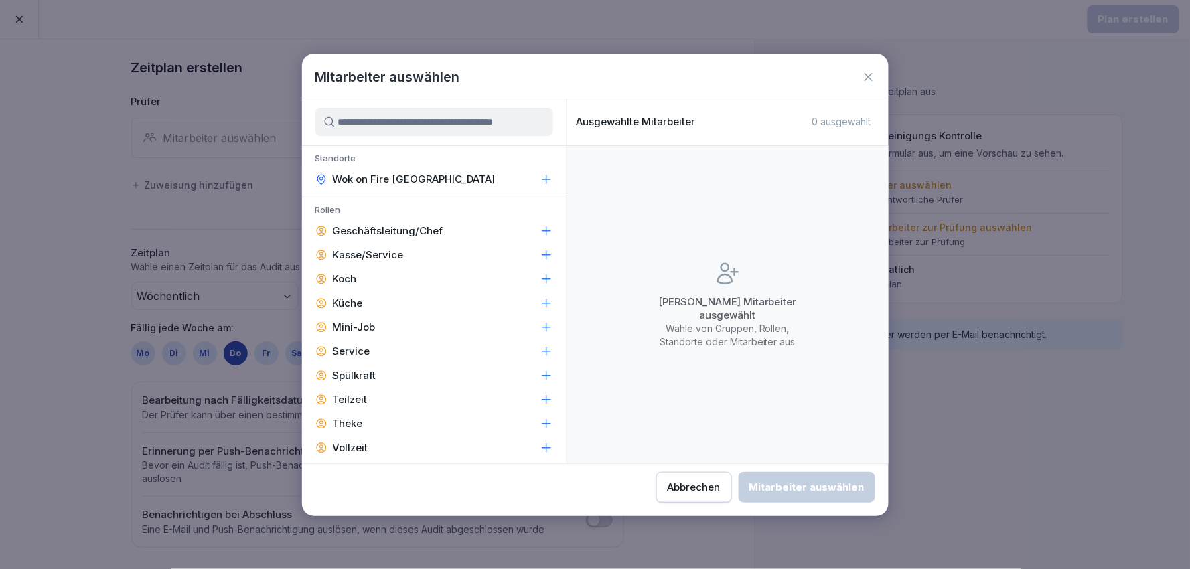
click at [463, 171] on div "Wok on Fire [GEOGRAPHIC_DATA]" at bounding box center [434, 179] width 265 height 24
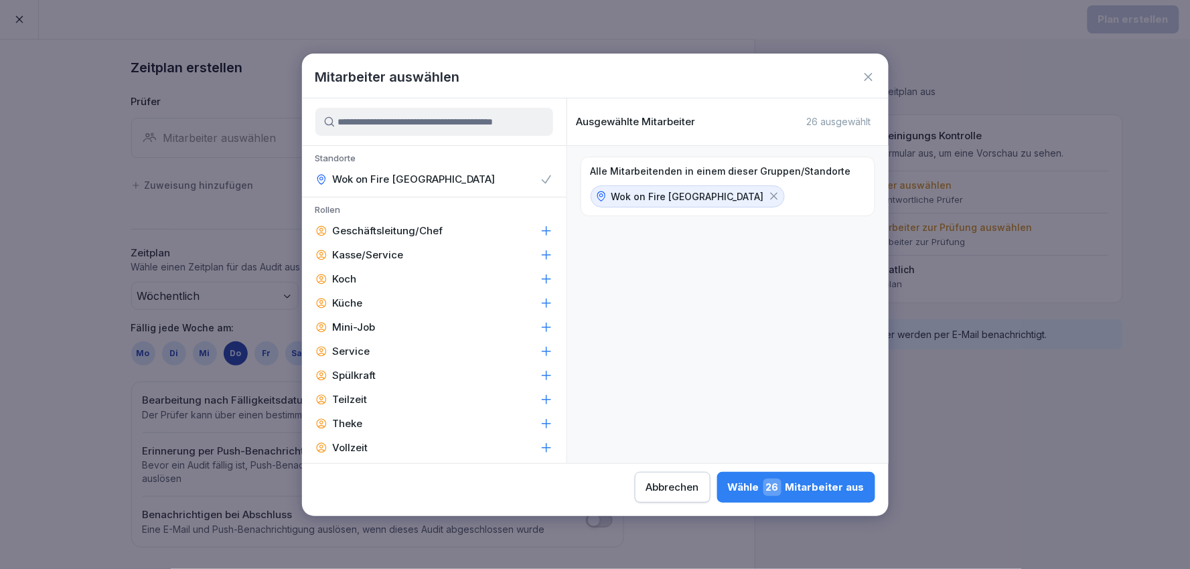
click at [869, 72] on icon at bounding box center [868, 76] width 13 height 13
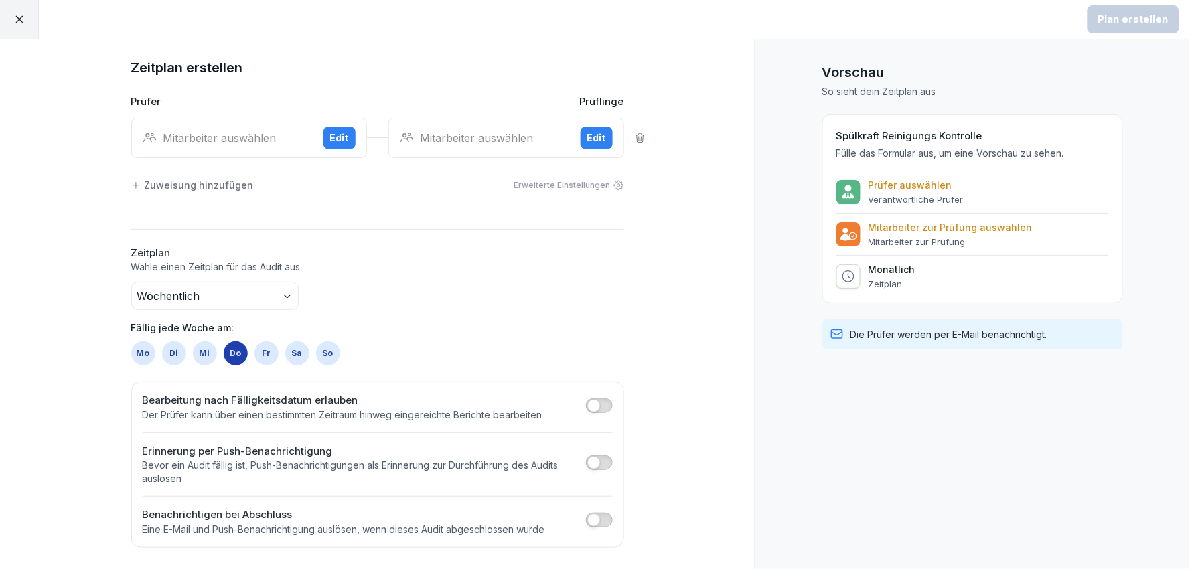
click at [333, 131] on div "Edit" at bounding box center [339, 138] width 19 height 15
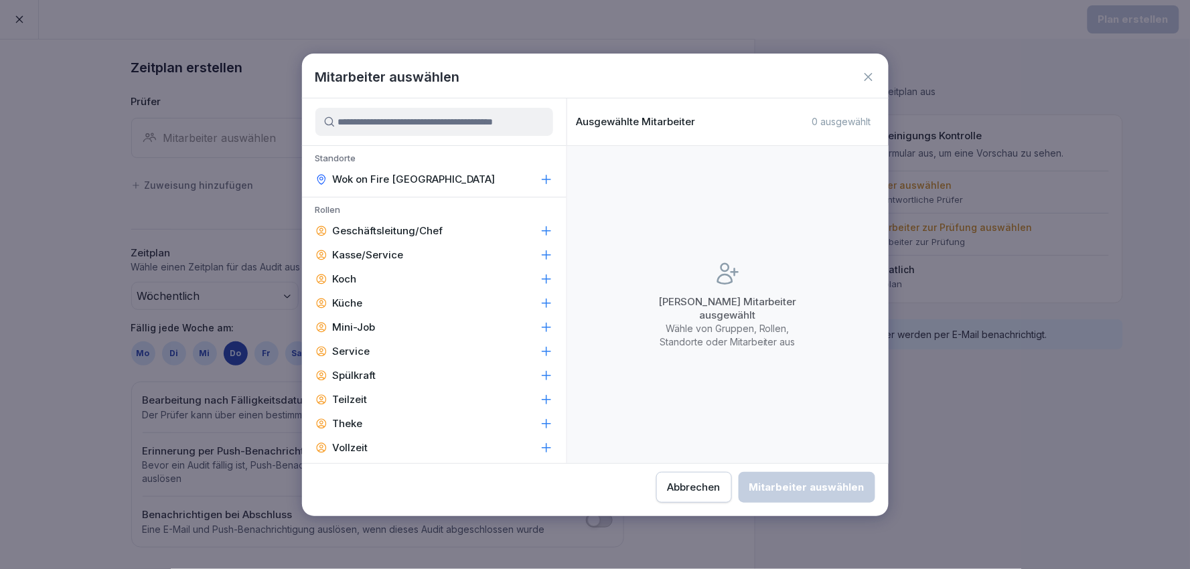
click at [366, 179] on p "Wok on Fire [GEOGRAPHIC_DATA]" at bounding box center [414, 179] width 163 height 13
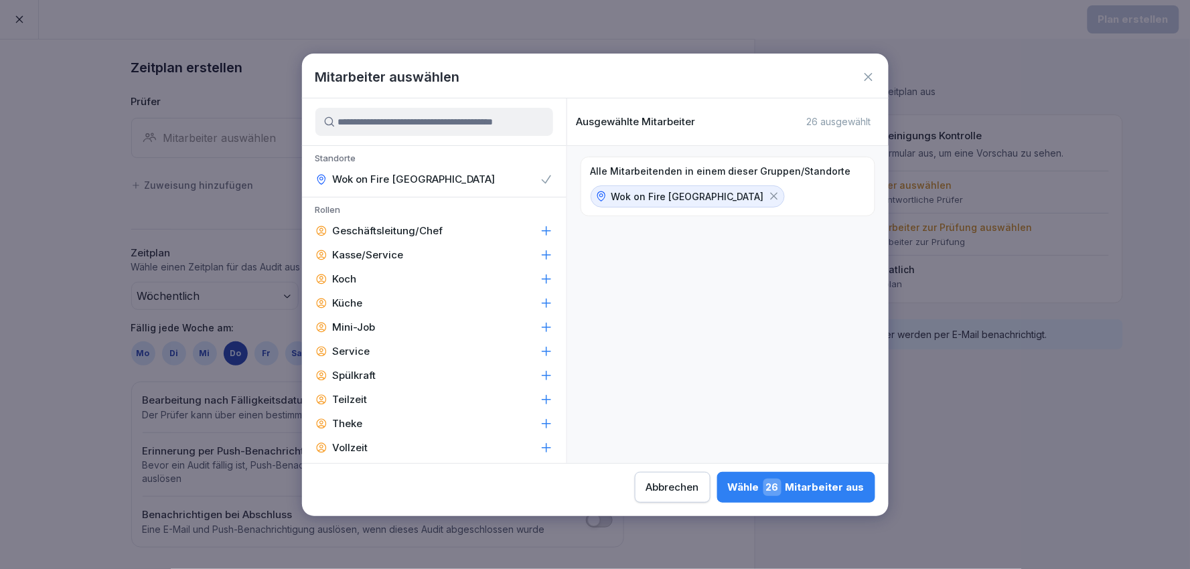
click at [836, 486] on div "Wähle 26 Mitarbeiter aus" at bounding box center [796, 487] width 137 height 17
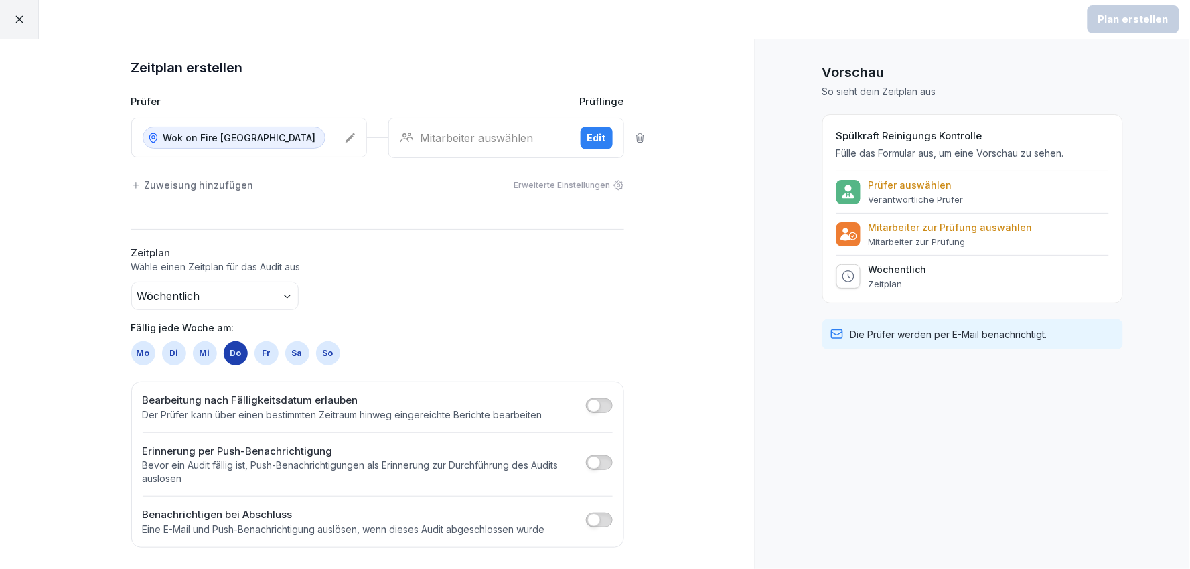
click at [597, 138] on div "Edit" at bounding box center [596, 138] width 19 height 15
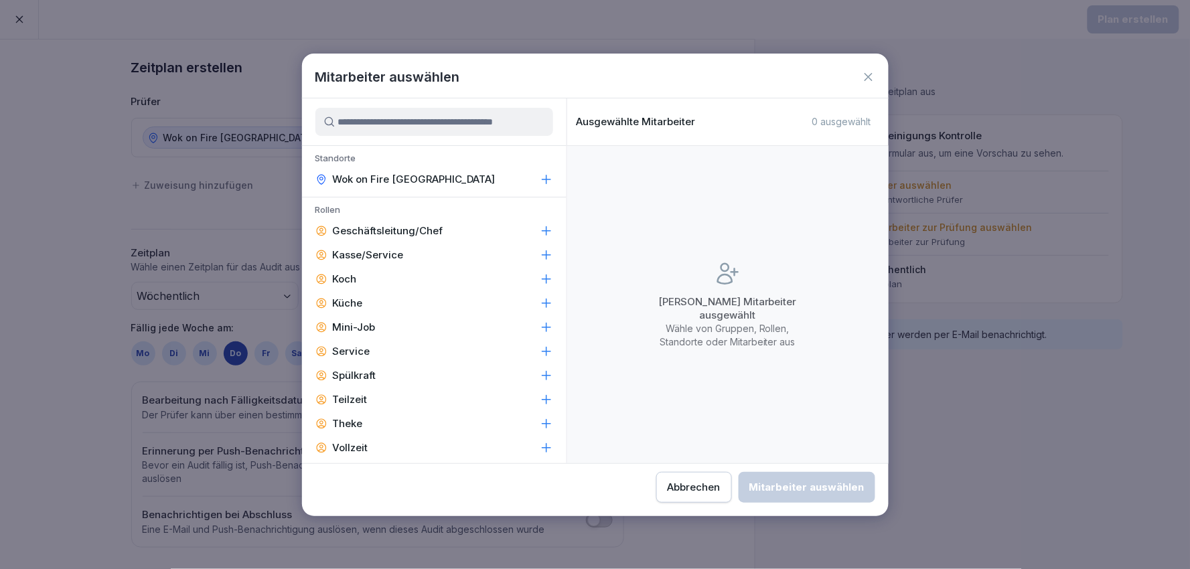
click at [483, 179] on div "Wok on Fire [GEOGRAPHIC_DATA]" at bounding box center [434, 179] width 265 height 24
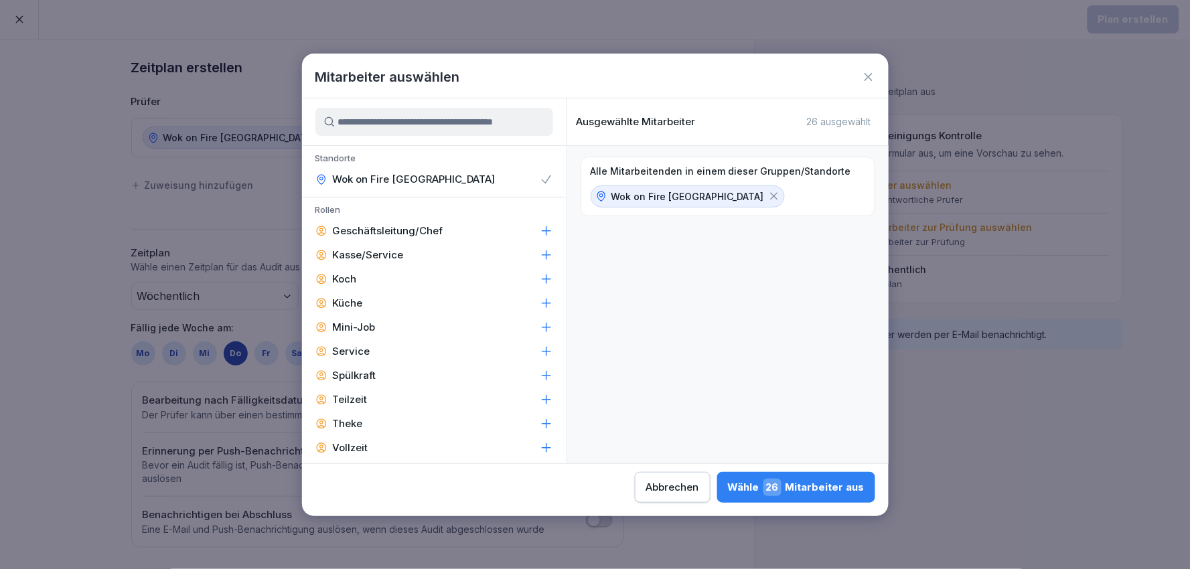
click at [827, 479] on div "Wähle 26 Mitarbeiter aus" at bounding box center [796, 487] width 137 height 17
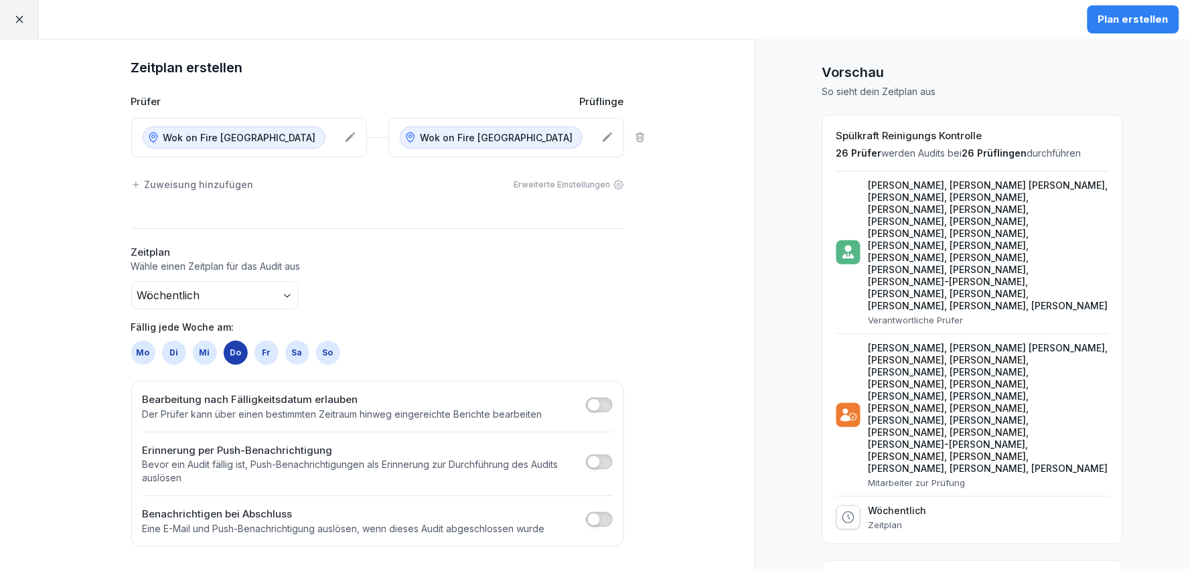
click at [353, 139] on div "Wok on Fire [GEOGRAPHIC_DATA]" at bounding box center [249, 138] width 236 height 40
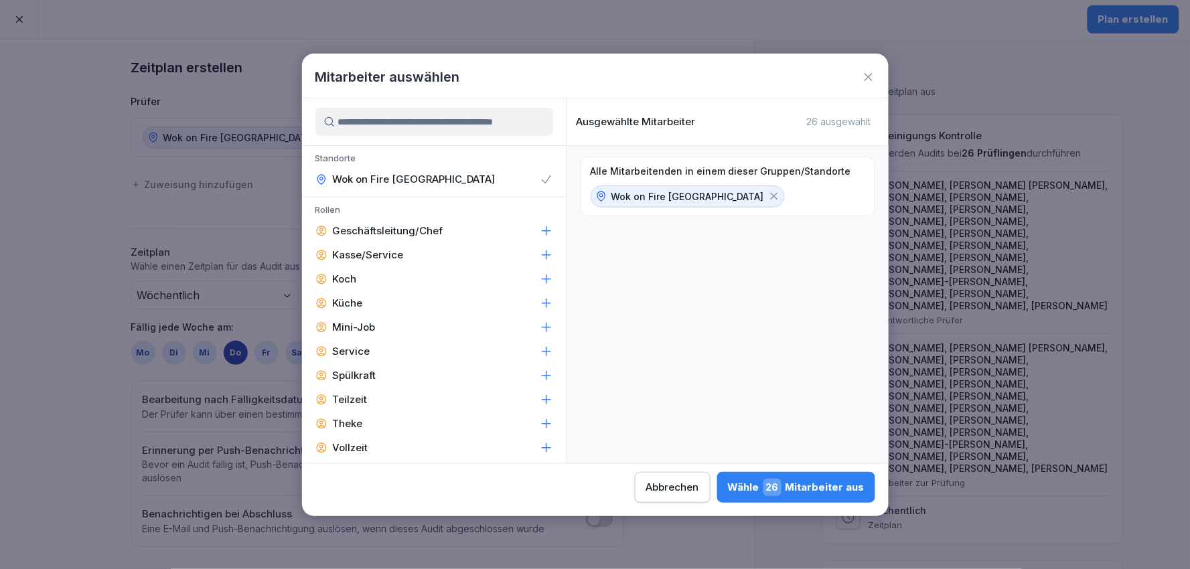
click at [407, 371] on div "Spülkraft" at bounding box center [434, 376] width 265 height 24
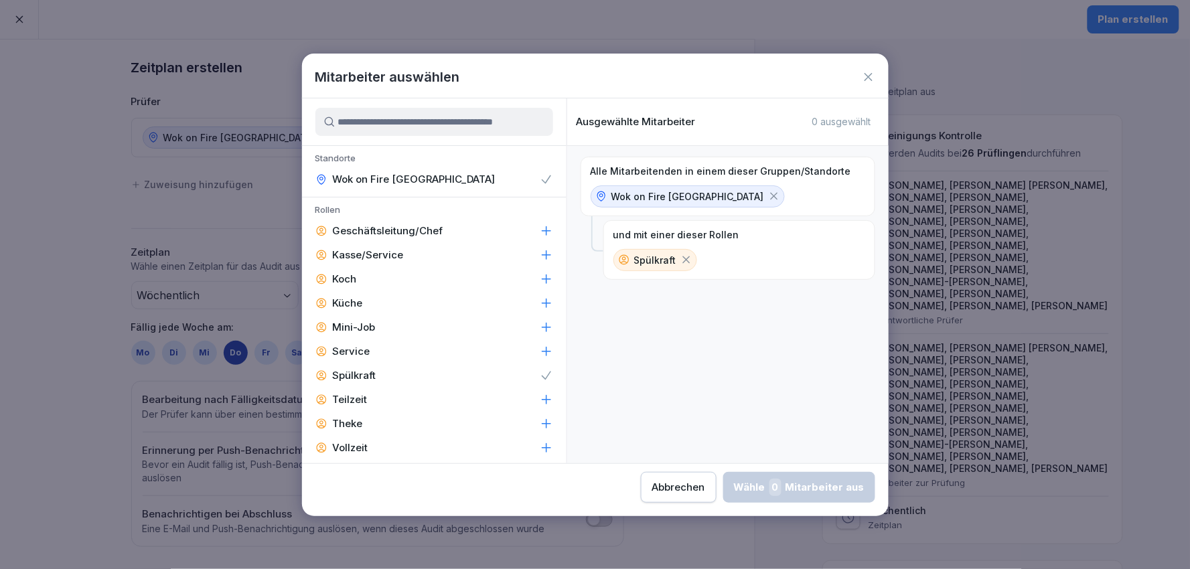
click at [705, 489] on div "Abbrechen" at bounding box center [678, 487] width 53 height 15
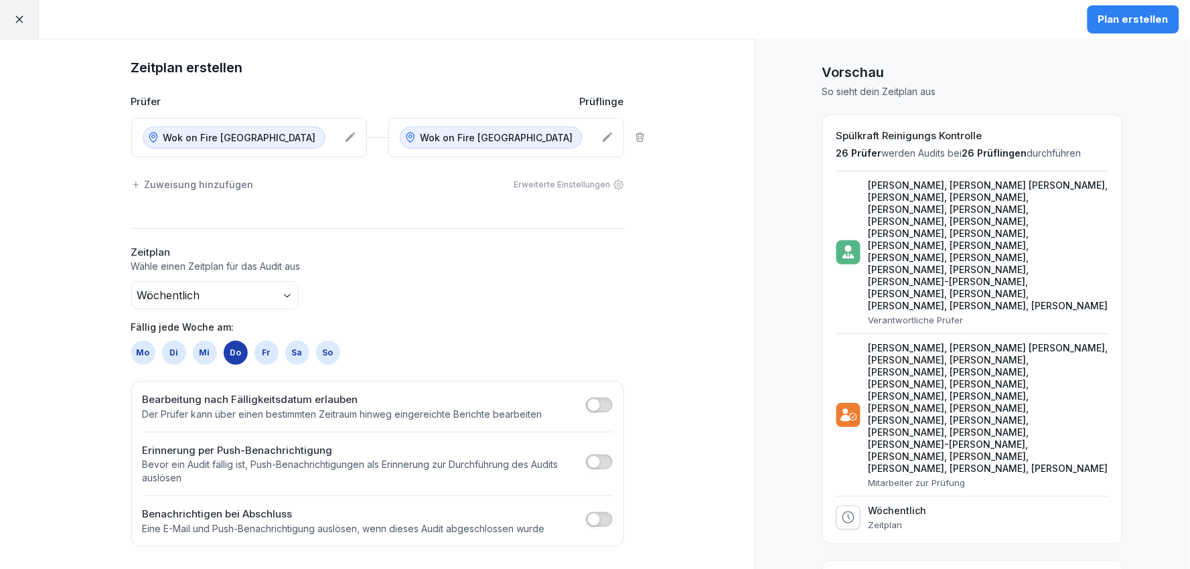
click at [638, 136] on icon at bounding box center [640, 137] width 11 height 11
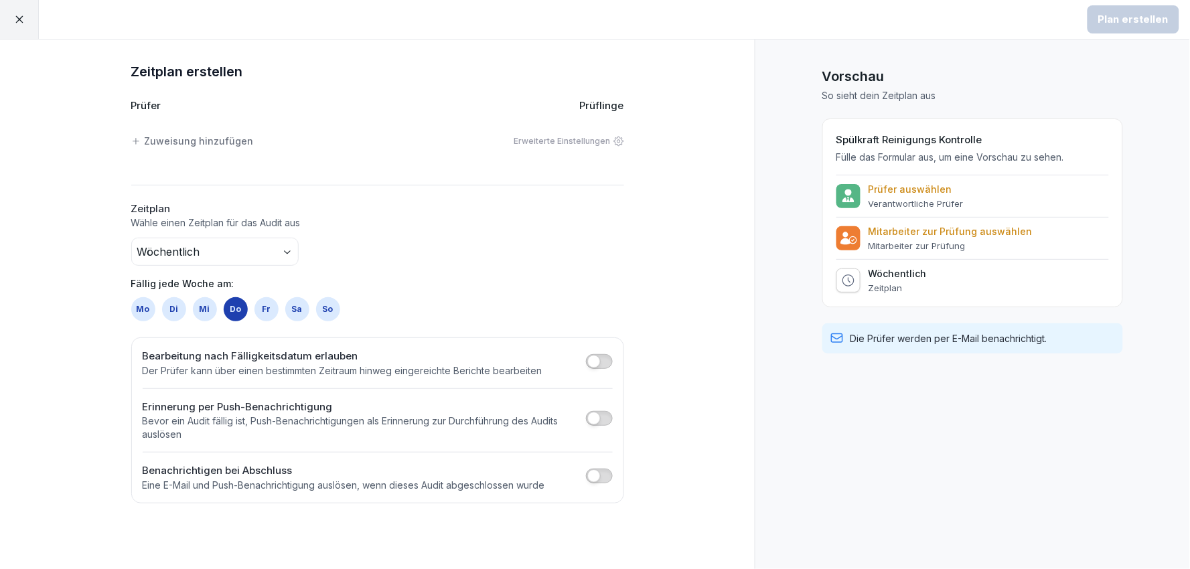
click at [185, 133] on div "Zuweisung hinzufügen Erweiterte Einstellungen" at bounding box center [377, 141] width 493 height 28
click at [171, 137] on div "Zuweisung hinzufügen" at bounding box center [192, 141] width 123 height 14
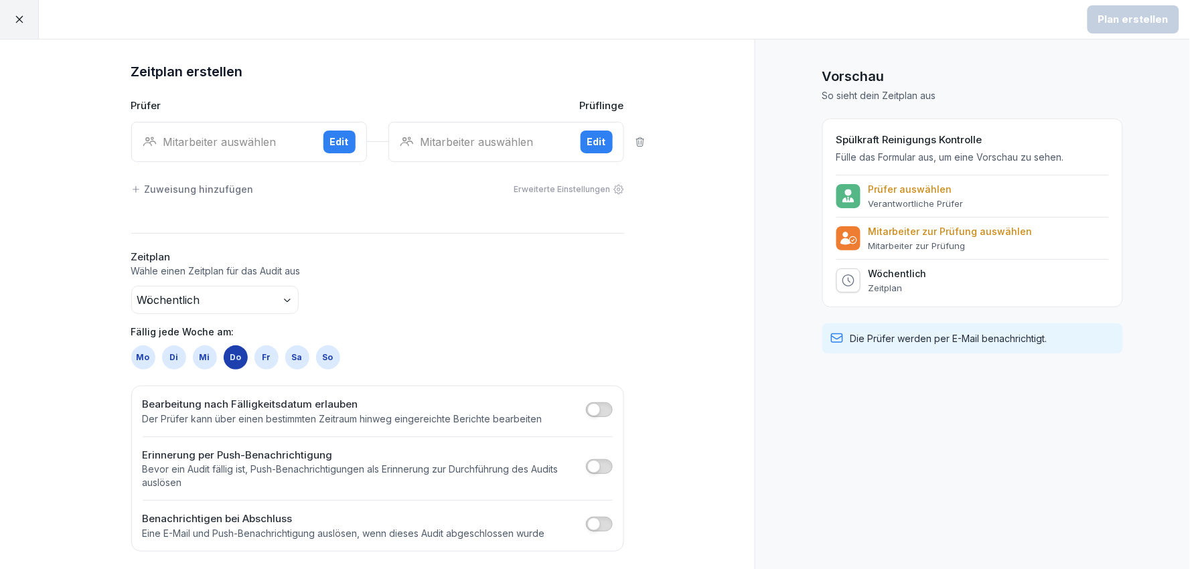
click at [330, 144] on div "Edit" at bounding box center [339, 142] width 19 height 15
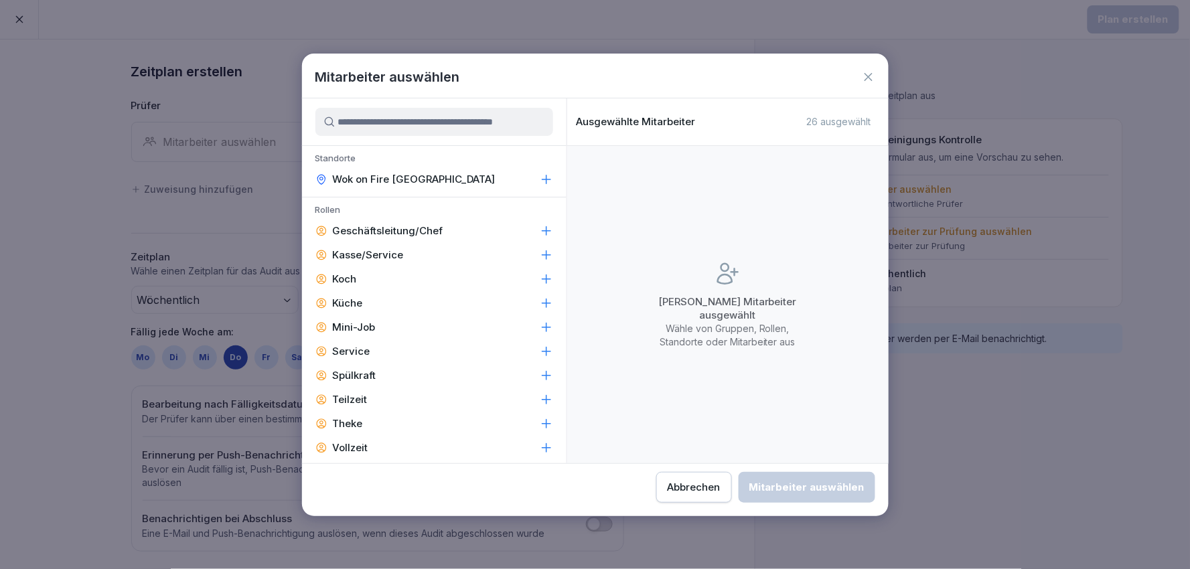
click at [405, 376] on div "Spülkraft" at bounding box center [434, 376] width 265 height 24
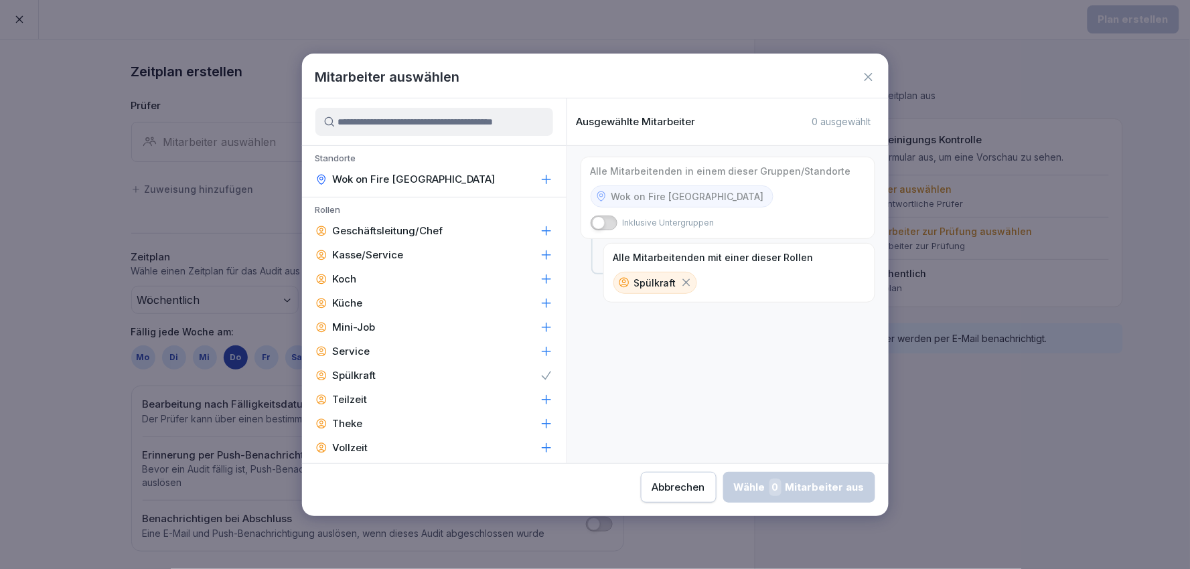
click at [510, 131] on input at bounding box center [434, 122] width 238 height 28
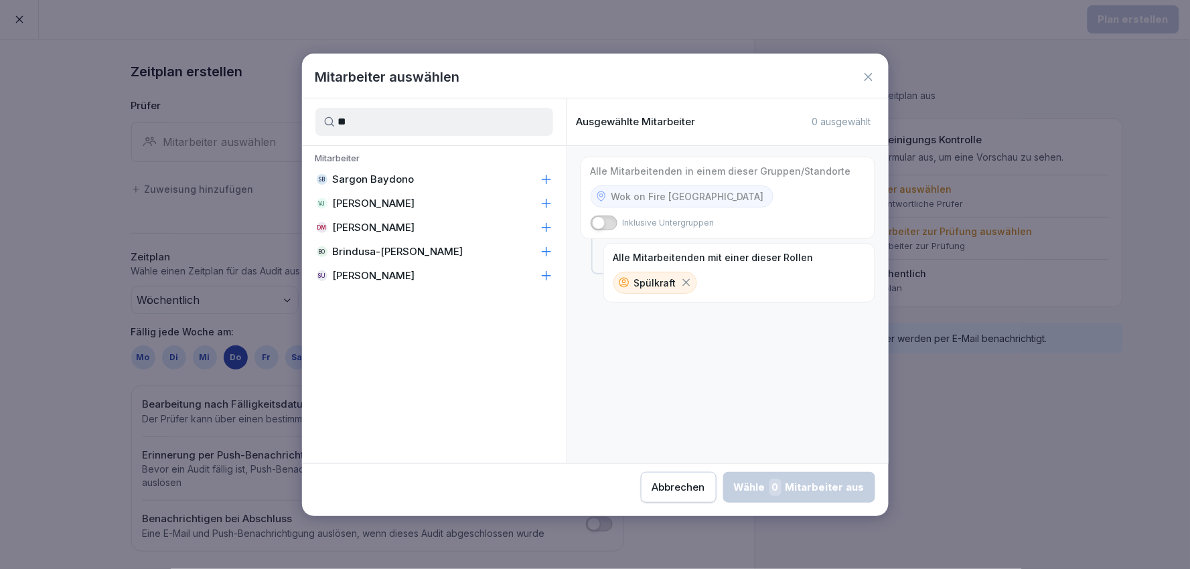
type input "**"
click at [498, 161] on p "Mitarbeiter" at bounding box center [434, 160] width 265 height 15
click at [502, 181] on div "SB Sargon Baydono" at bounding box center [434, 179] width 265 height 24
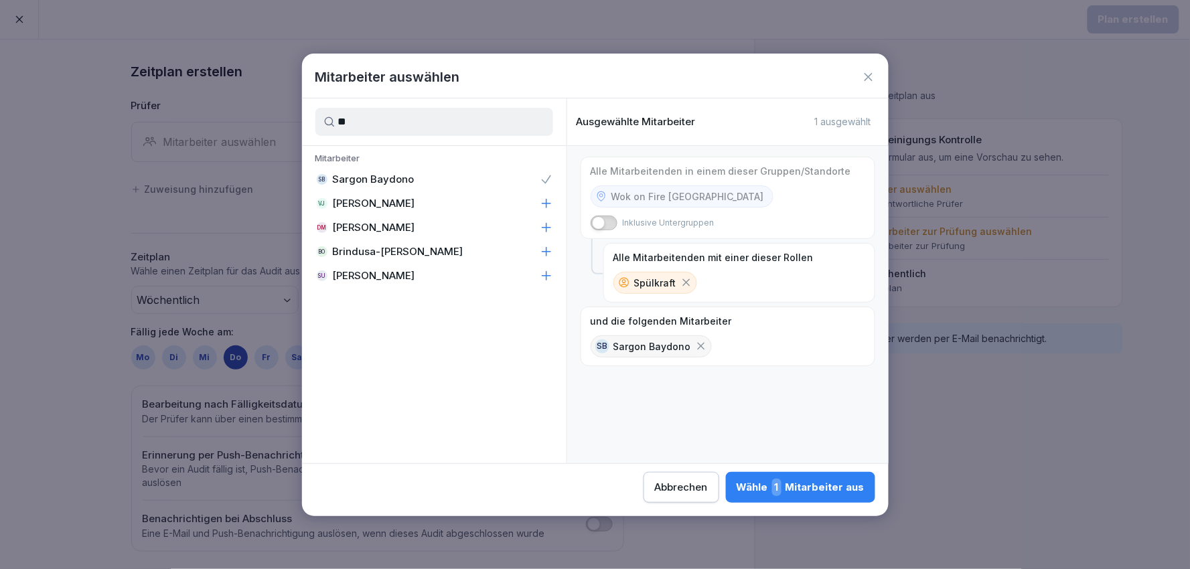
click at [470, 218] on div "DM Dusan Mijic" at bounding box center [434, 228] width 265 height 24
click at [798, 486] on div "Wähle 2 Mitarbeiter aus" at bounding box center [800, 487] width 130 height 17
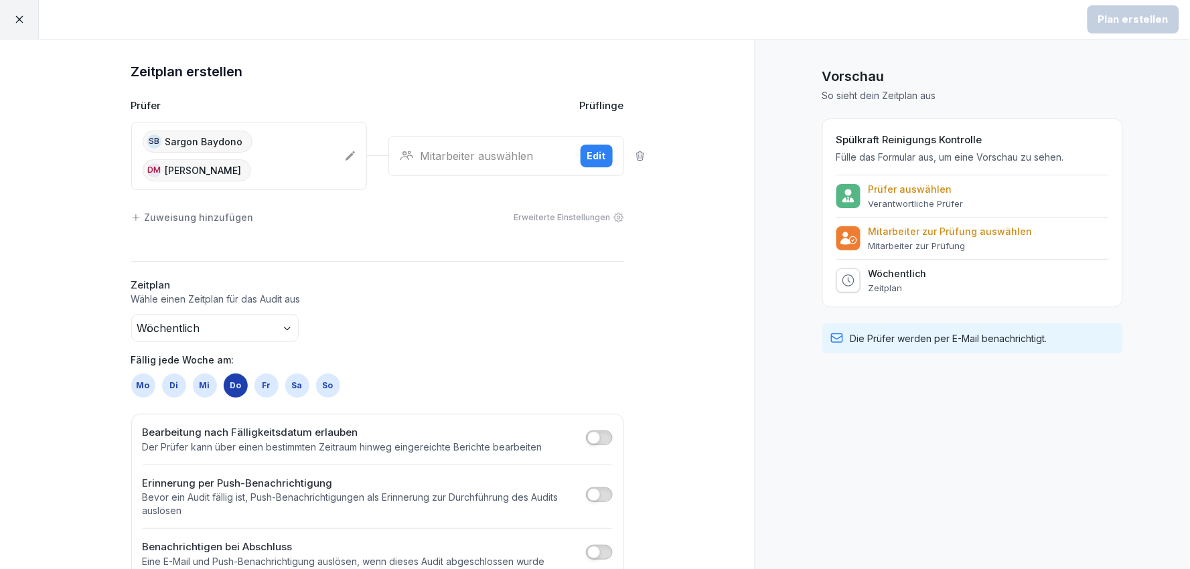
click at [590, 143] on div "Mitarbeiter auswählen Edit" at bounding box center [506, 156] width 236 height 40
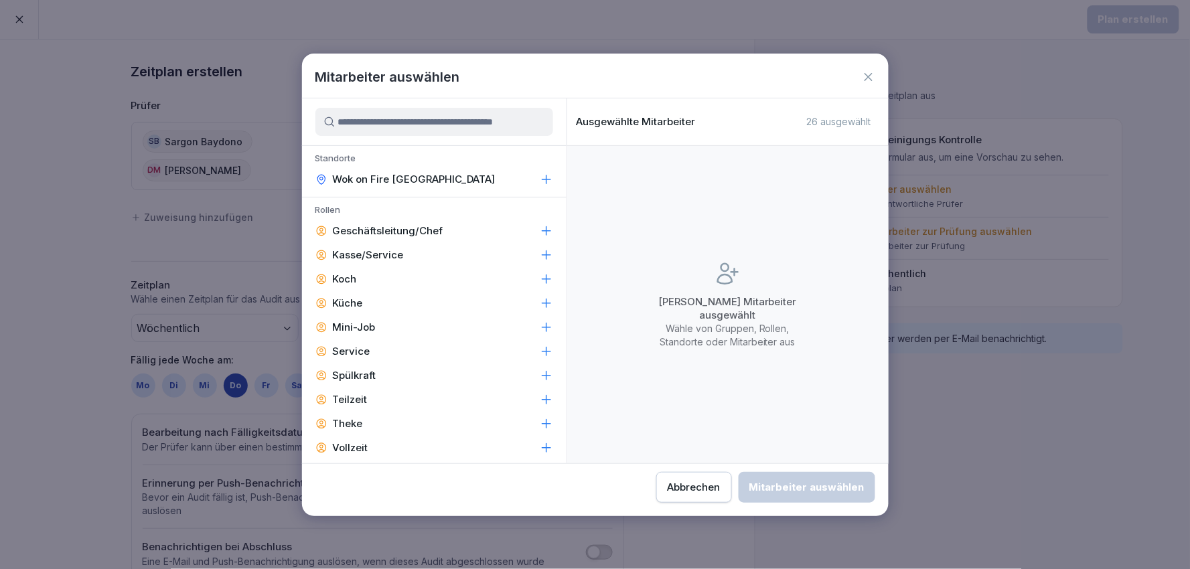
click at [466, 169] on div "Wok on Fire [GEOGRAPHIC_DATA]" at bounding box center [434, 179] width 265 height 24
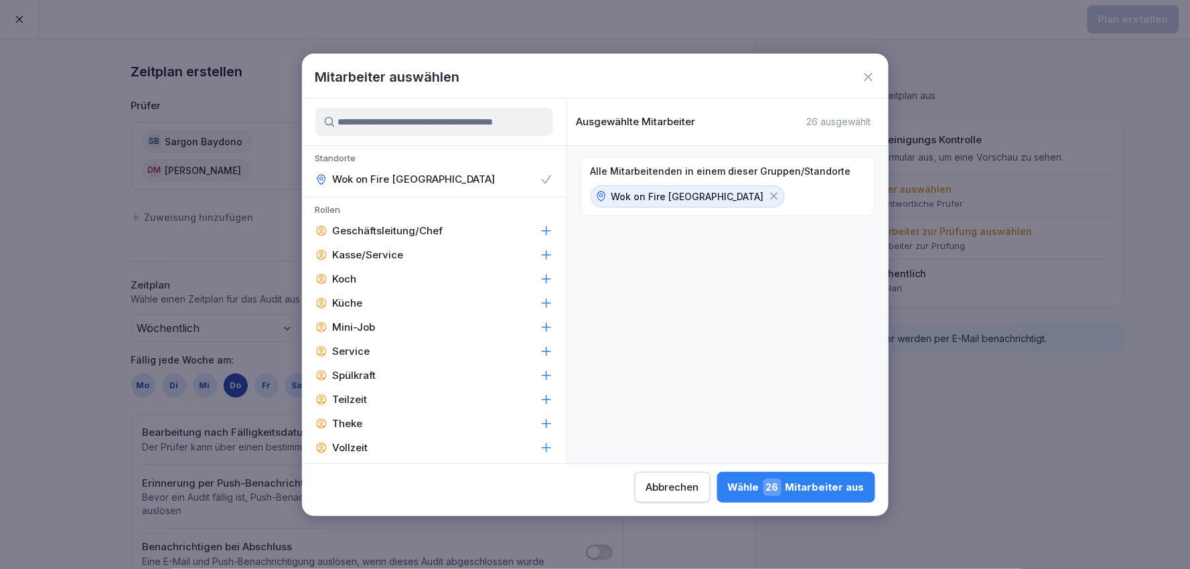
click at [827, 487] on div "Wähle 26 Mitarbeiter aus" at bounding box center [796, 487] width 137 height 17
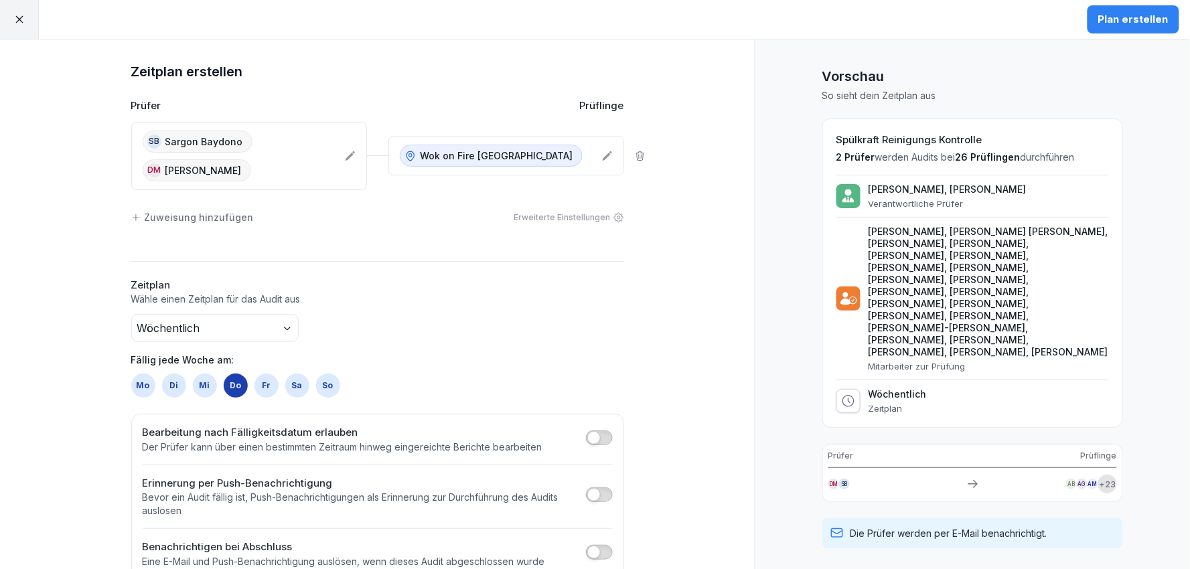
click at [1155, 10] on button "Plan erstellen" at bounding box center [1134, 19] width 92 height 28
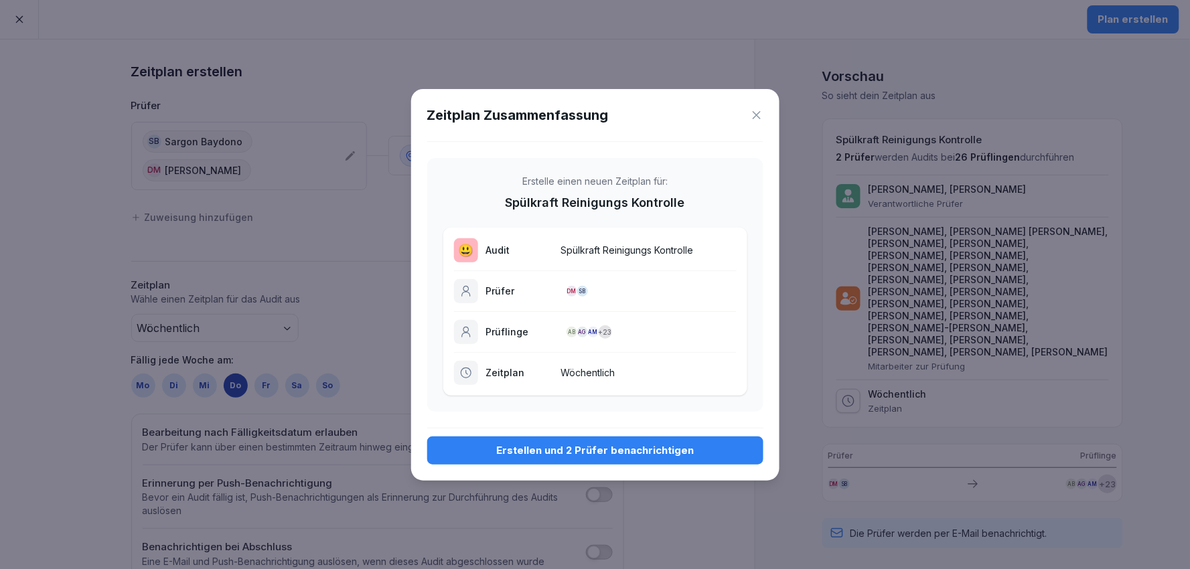
click at [561, 450] on div "Erstellen und 2 Prüfer benachrichtigen" at bounding box center [595, 450] width 315 height 15
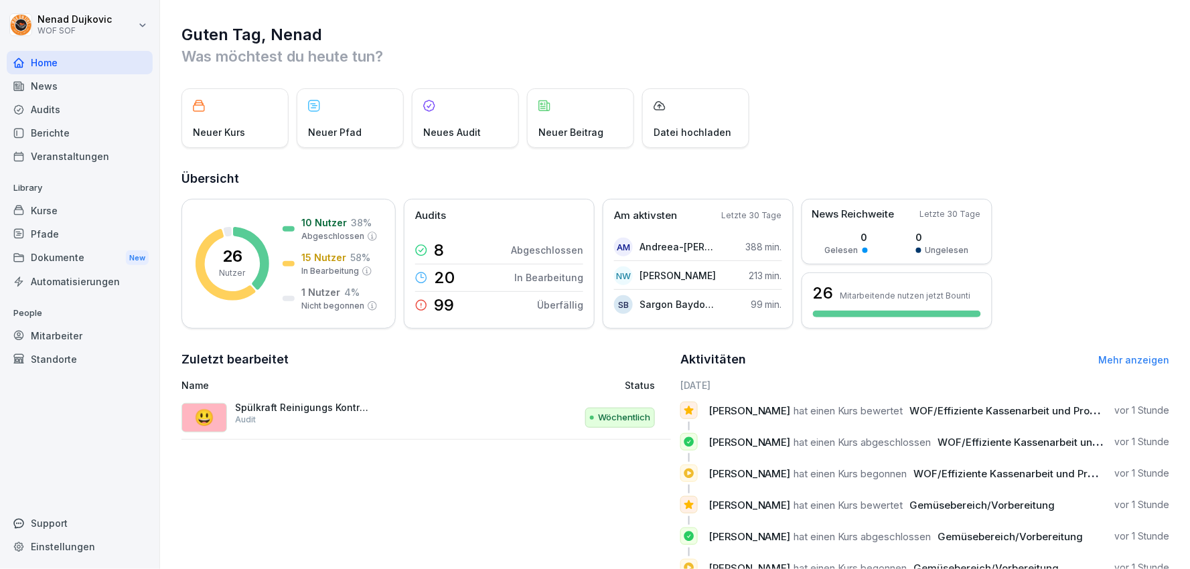
click at [349, 405] on p "Spülkraft Reinigungs Kontrolle" at bounding box center [302, 408] width 134 height 12
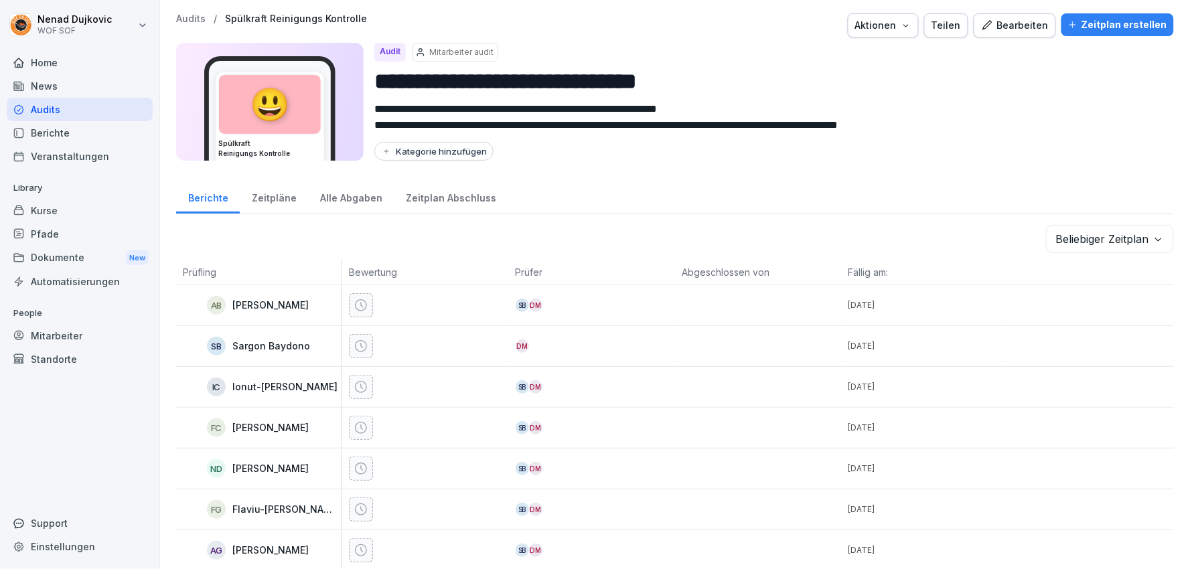
click at [114, 54] on div "Home" at bounding box center [80, 62] width 146 height 23
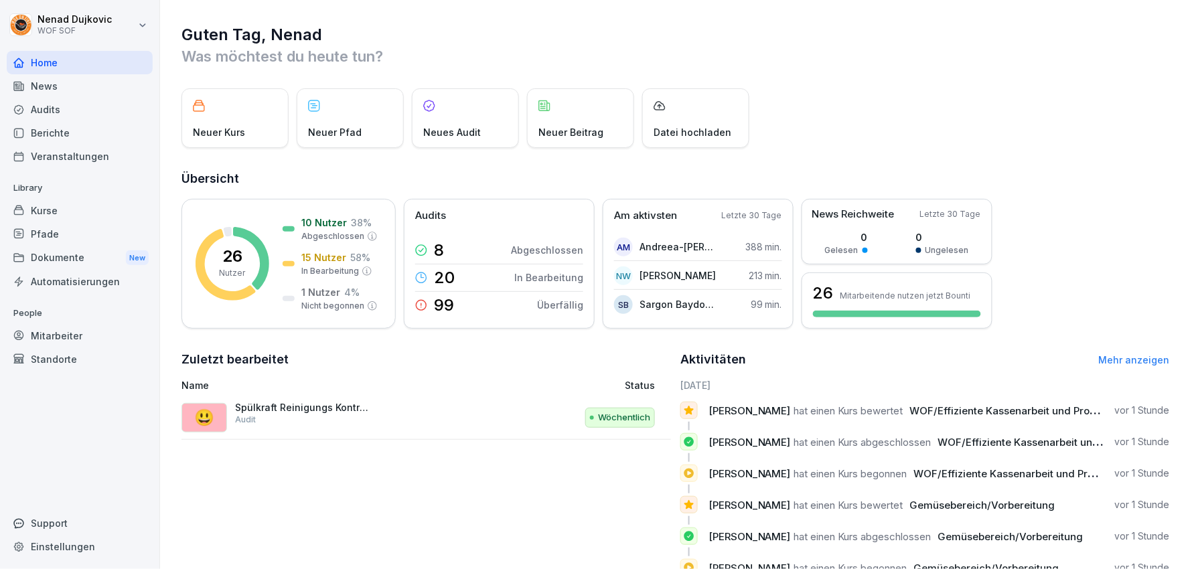
click at [65, 111] on div "Audits" at bounding box center [80, 109] width 146 height 23
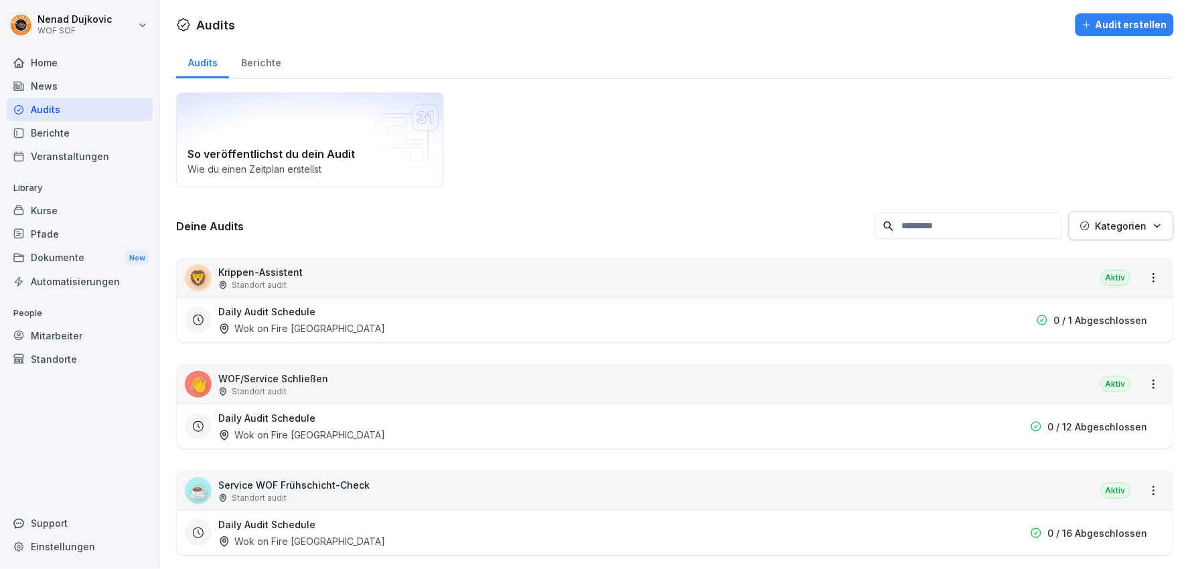
click at [1099, 21] on div "Audit erstellen" at bounding box center [1124, 24] width 85 height 15
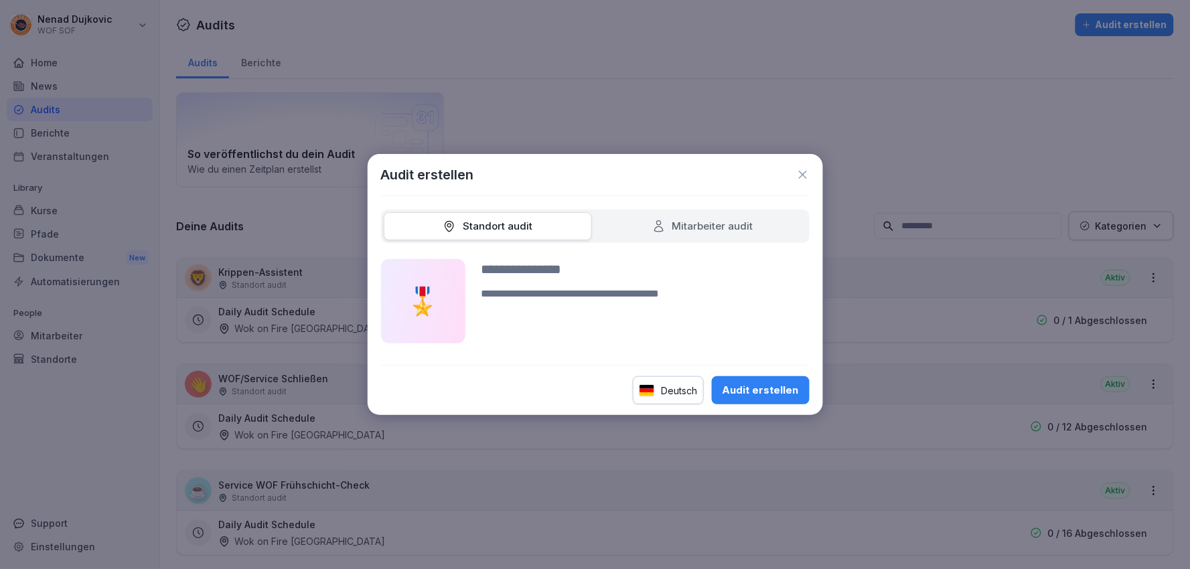
click at [722, 224] on div "Mitarbeiter audit" at bounding box center [702, 226] width 101 height 15
click at [559, 229] on div "Standort audit" at bounding box center [488, 226] width 208 height 29
click at [552, 224] on div "Standort audit" at bounding box center [488, 226] width 208 height 29
click at [546, 222] on div "Standort audit" at bounding box center [488, 226] width 208 height 29
click at [512, 223] on div "Standort audit" at bounding box center [488, 226] width 90 height 15
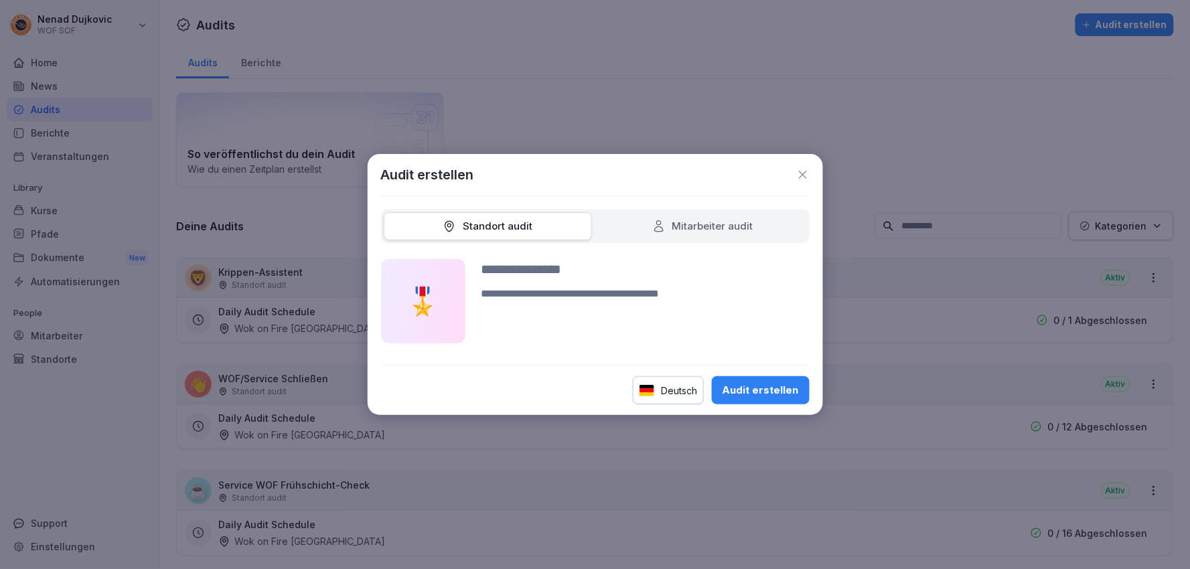
click at [708, 220] on div "Mitarbeiter audit" at bounding box center [702, 226] width 101 height 15
click at [768, 391] on div "Audit erstellen" at bounding box center [761, 390] width 76 height 15
type input "***"
click at [745, 392] on div "Audit erstellen" at bounding box center [761, 390] width 76 height 15
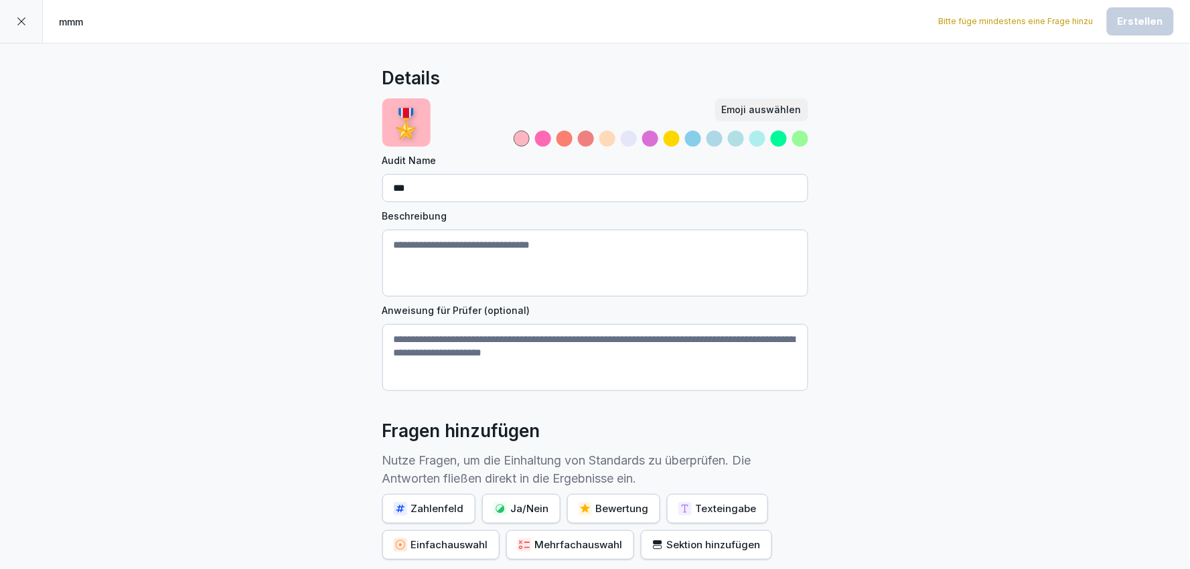
click at [5, 16] on div at bounding box center [21, 21] width 43 height 43
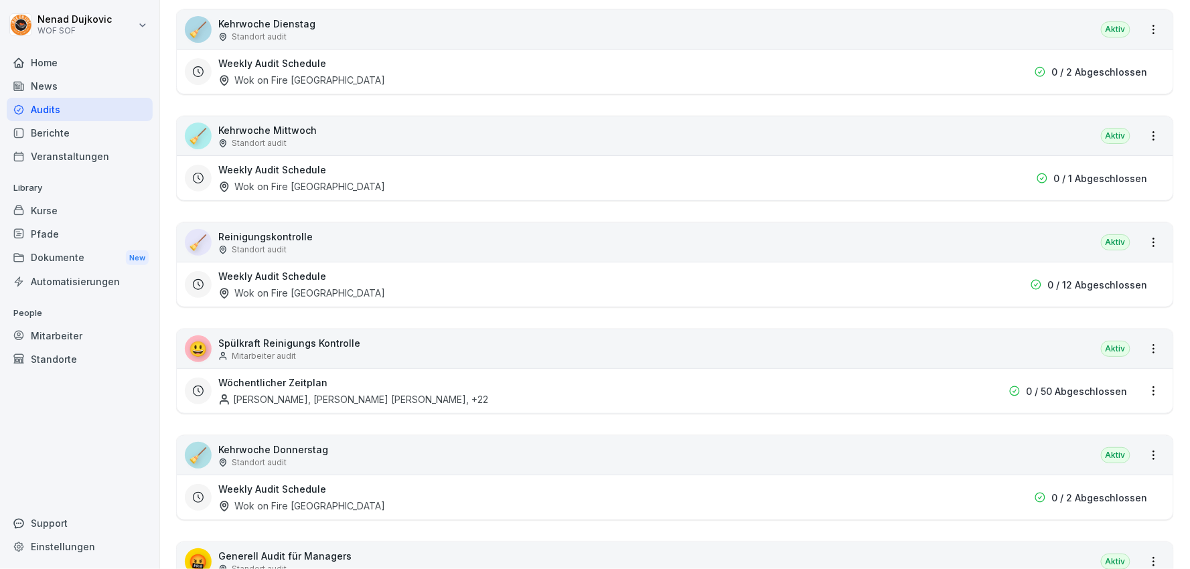
scroll to position [1507, 0]
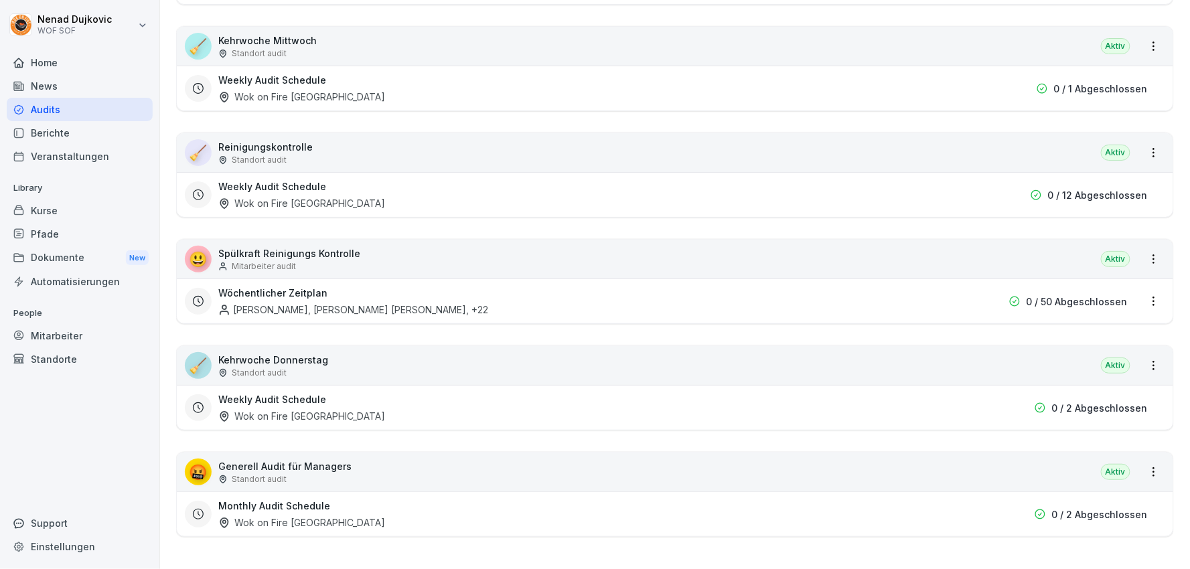
click at [1023, 453] on div "🤬 Generell Audit für Managers Standort audit Aktiv" at bounding box center [675, 472] width 997 height 39
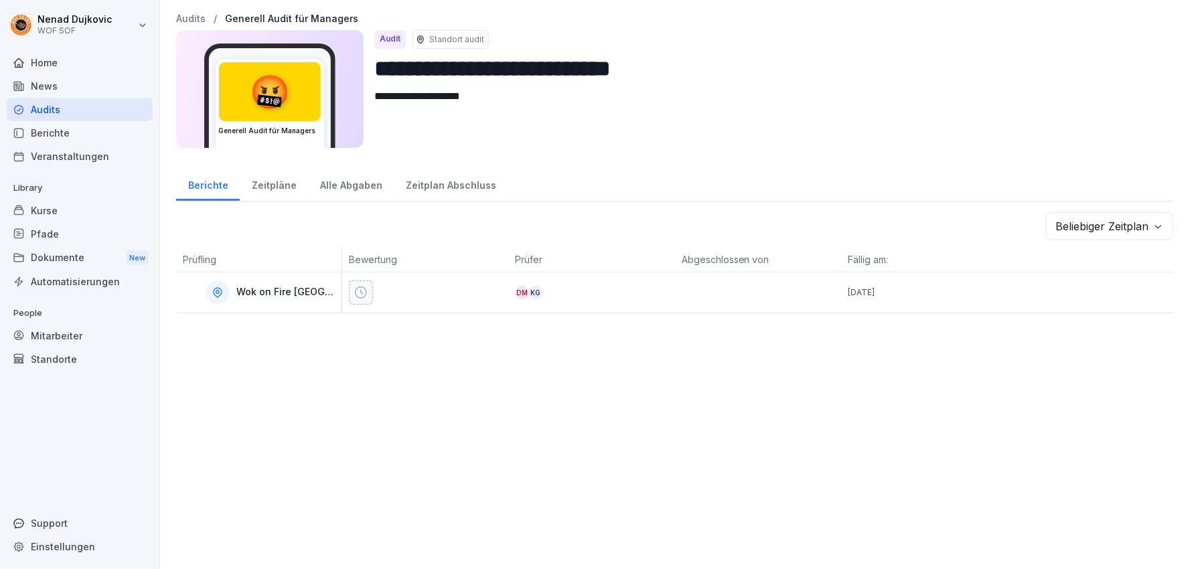
click at [84, 99] on div "Audits" at bounding box center [80, 109] width 146 height 23
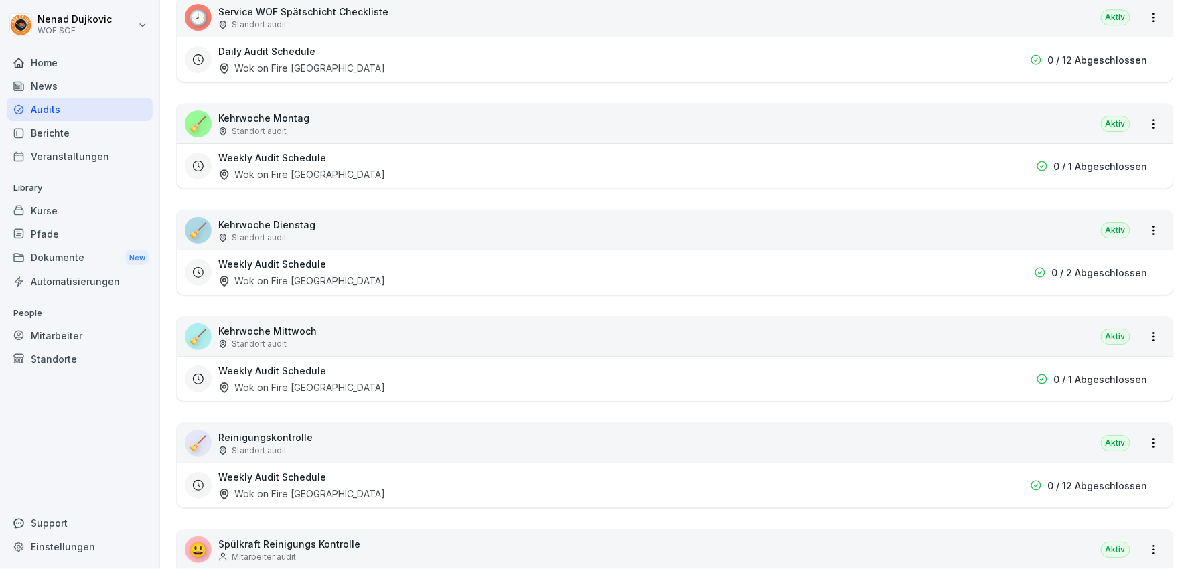
scroll to position [1507, 0]
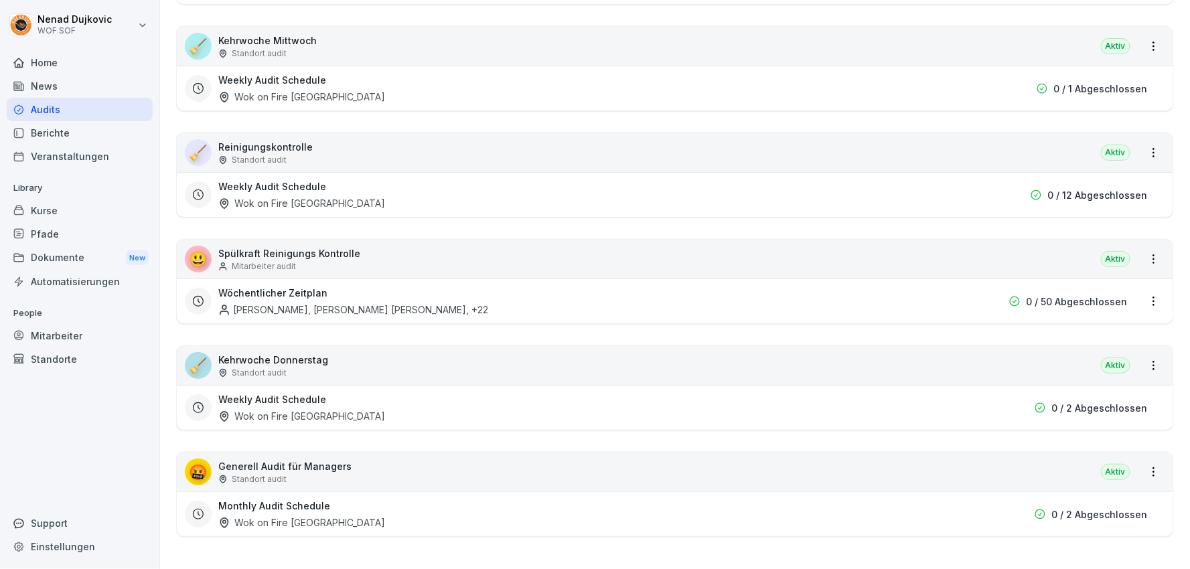
click at [1143, 284] on html "[PERSON_NAME] WOF SOF Home News Audits Berichte Veranstaltungen Library Kurse P…" at bounding box center [595, 284] width 1190 height 569
click at [0, 0] on link "Berichte ansehen" at bounding box center [0, 0] width 0 height 0
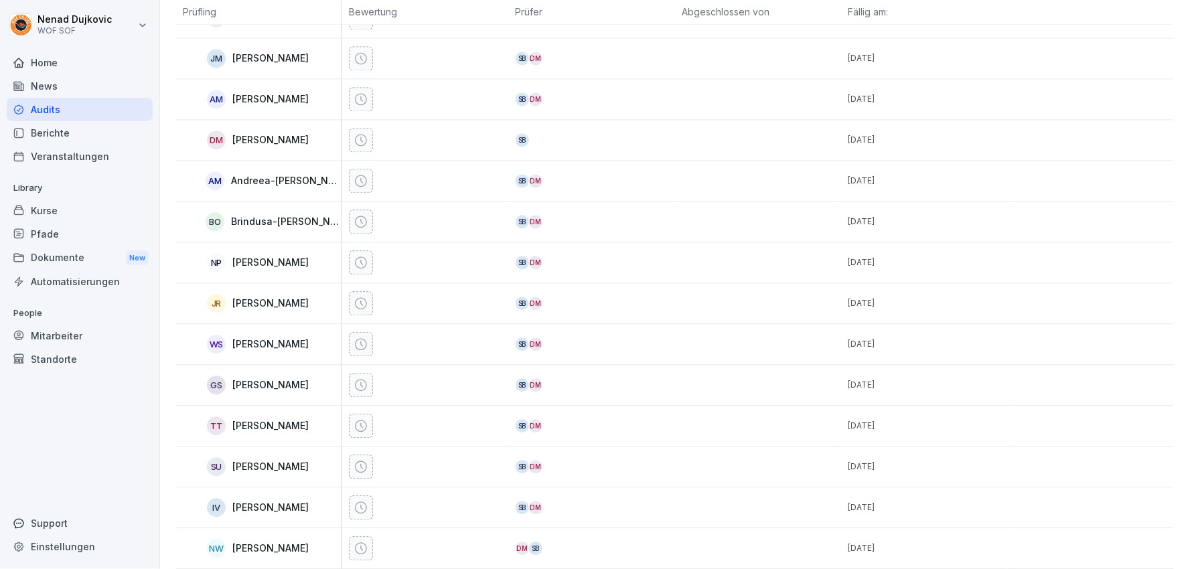
scroll to position [224, 0]
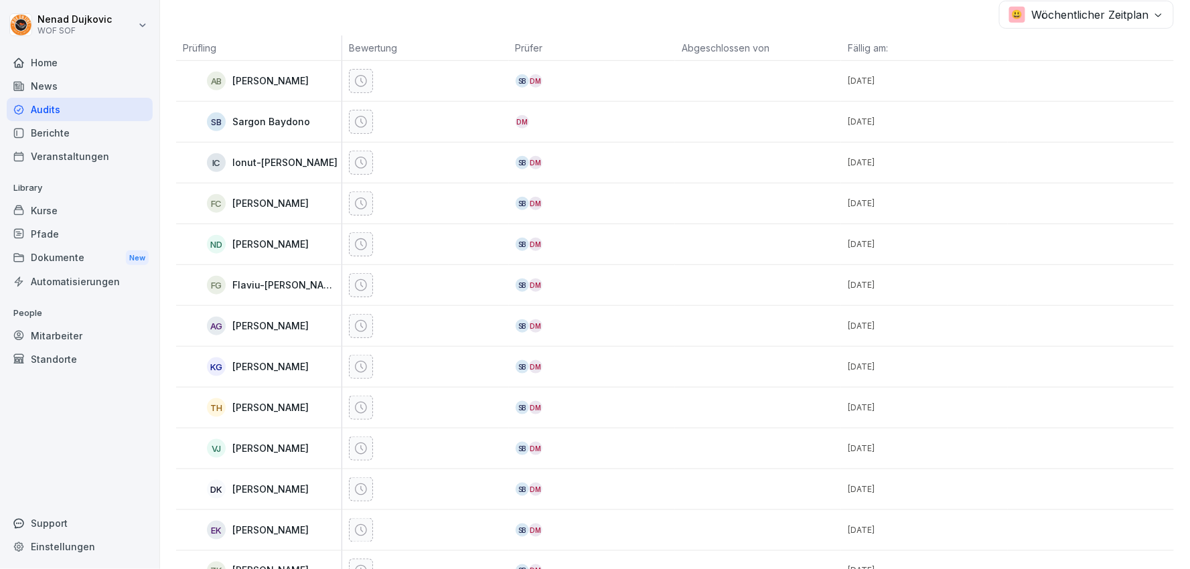
click at [29, 51] on div "Home" at bounding box center [80, 62] width 146 height 23
click at [29, 52] on div "Home" at bounding box center [80, 62] width 146 height 23
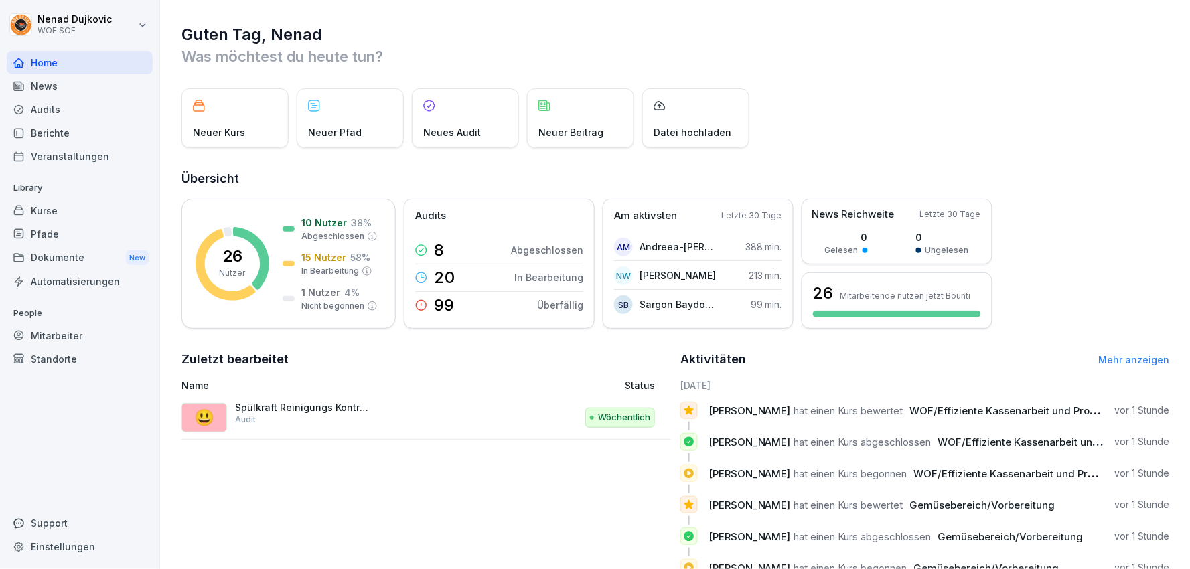
click at [1112, 356] on link "Mehr anzeigen" at bounding box center [1134, 359] width 71 height 11
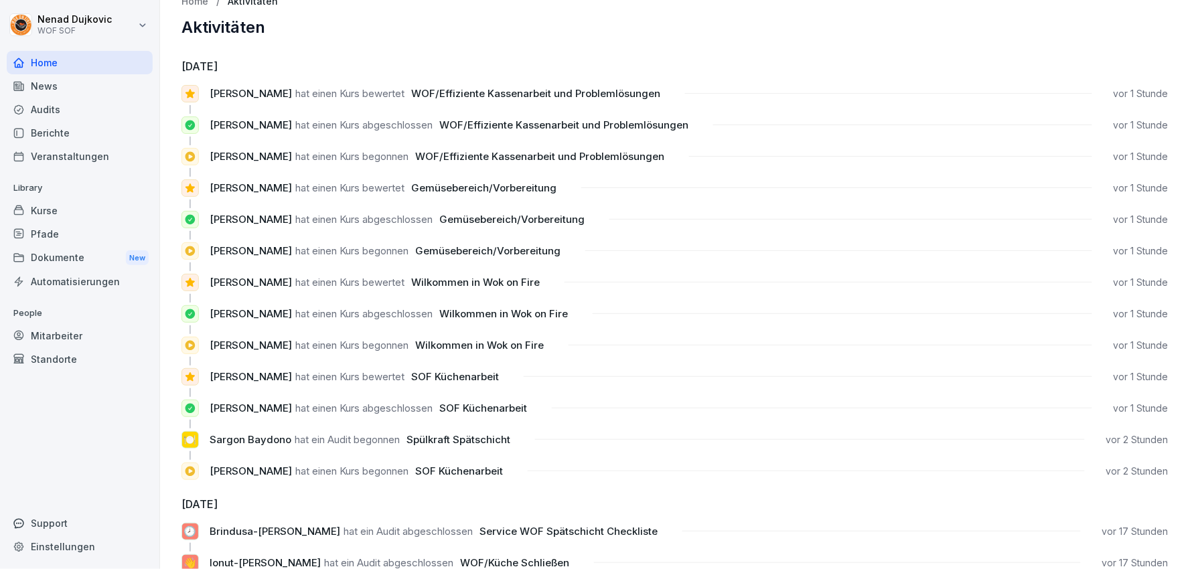
scroll to position [17, 0]
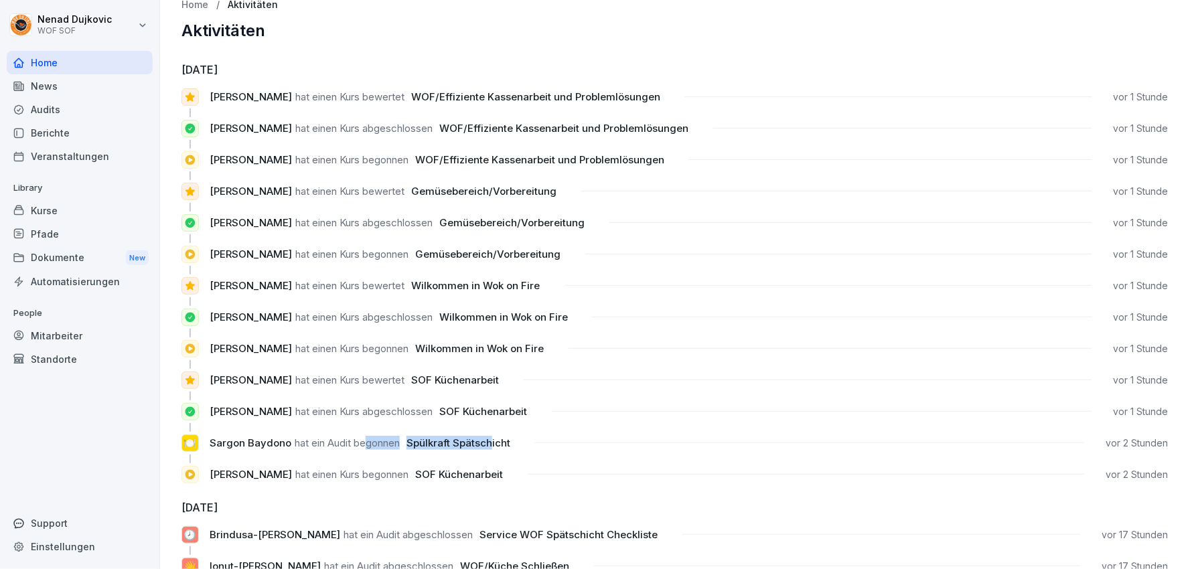
drag, startPoint x: 494, startPoint y: 445, endPoint x: 352, endPoint y: 441, distance: 141.4
click at [352, 441] on p "[PERSON_NAME] hat ein Audit begonnen Spülkraft Spätschicht" at bounding box center [362, 443] width 304 height 14
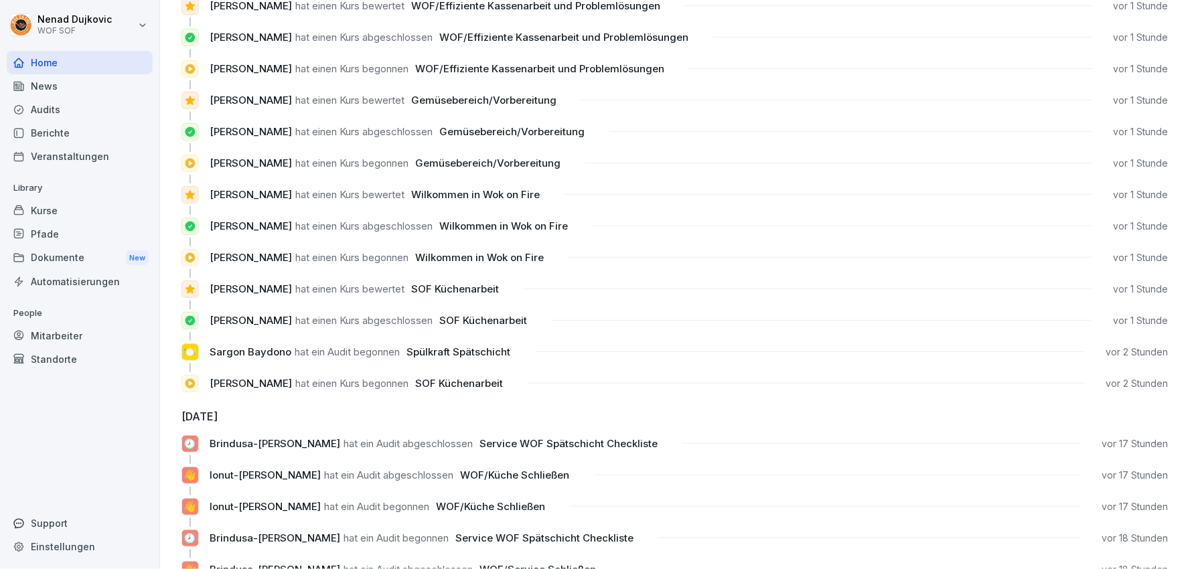
scroll to position [0, 0]
